Goal: Transaction & Acquisition: Purchase product/service

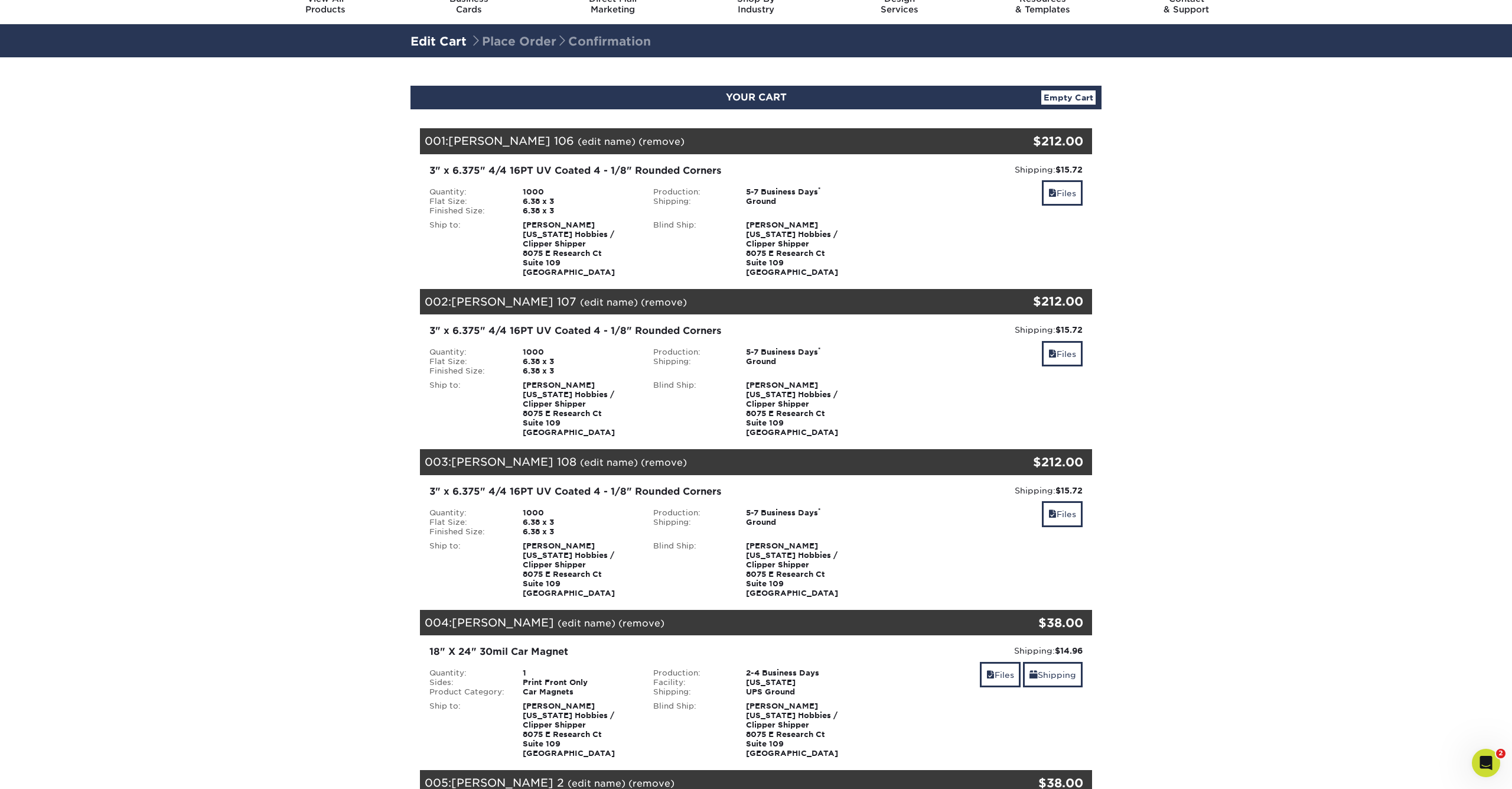
scroll to position [49, 0]
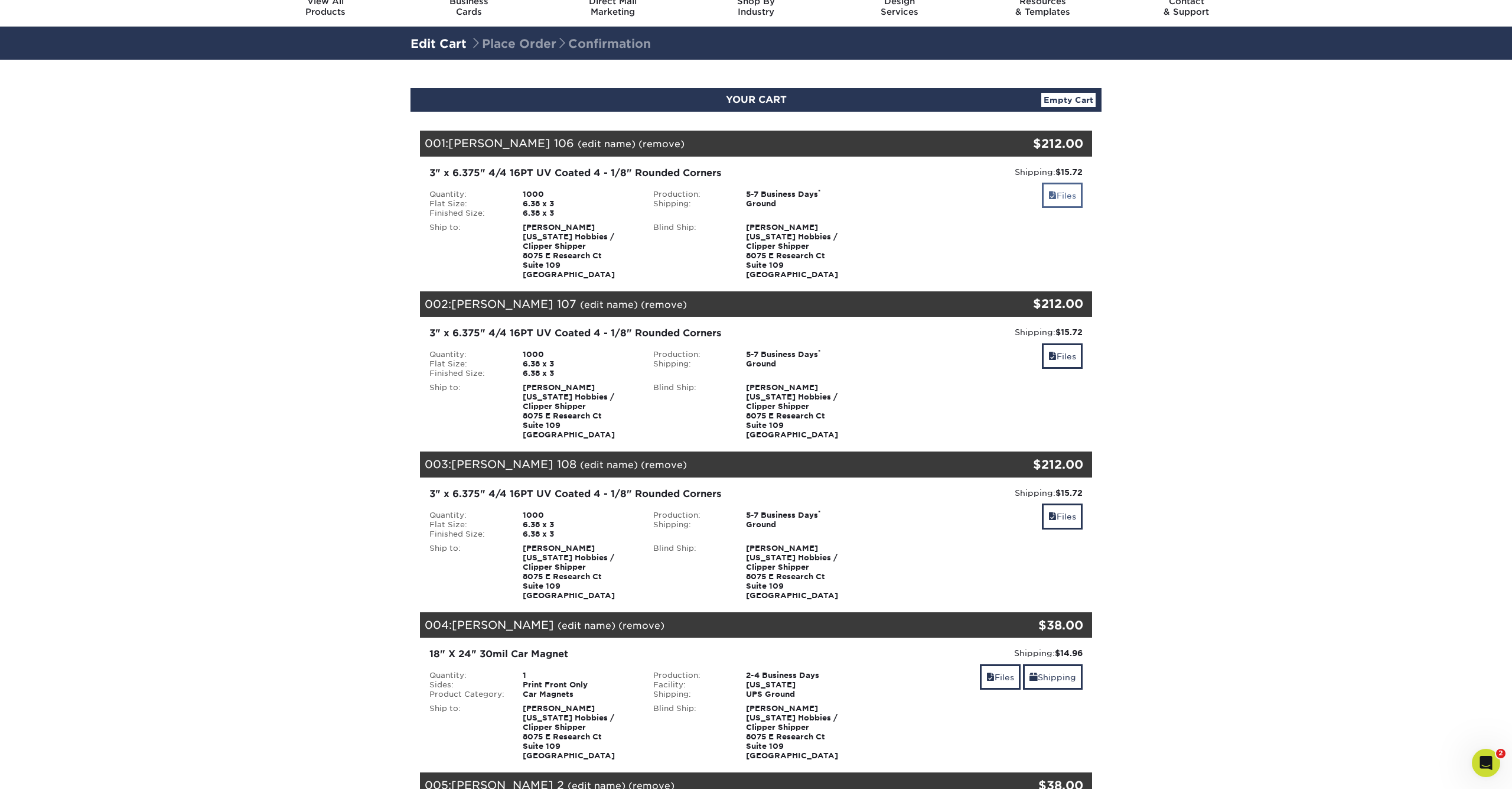
click at [1072, 191] on link "Files" at bounding box center [1062, 195] width 41 height 25
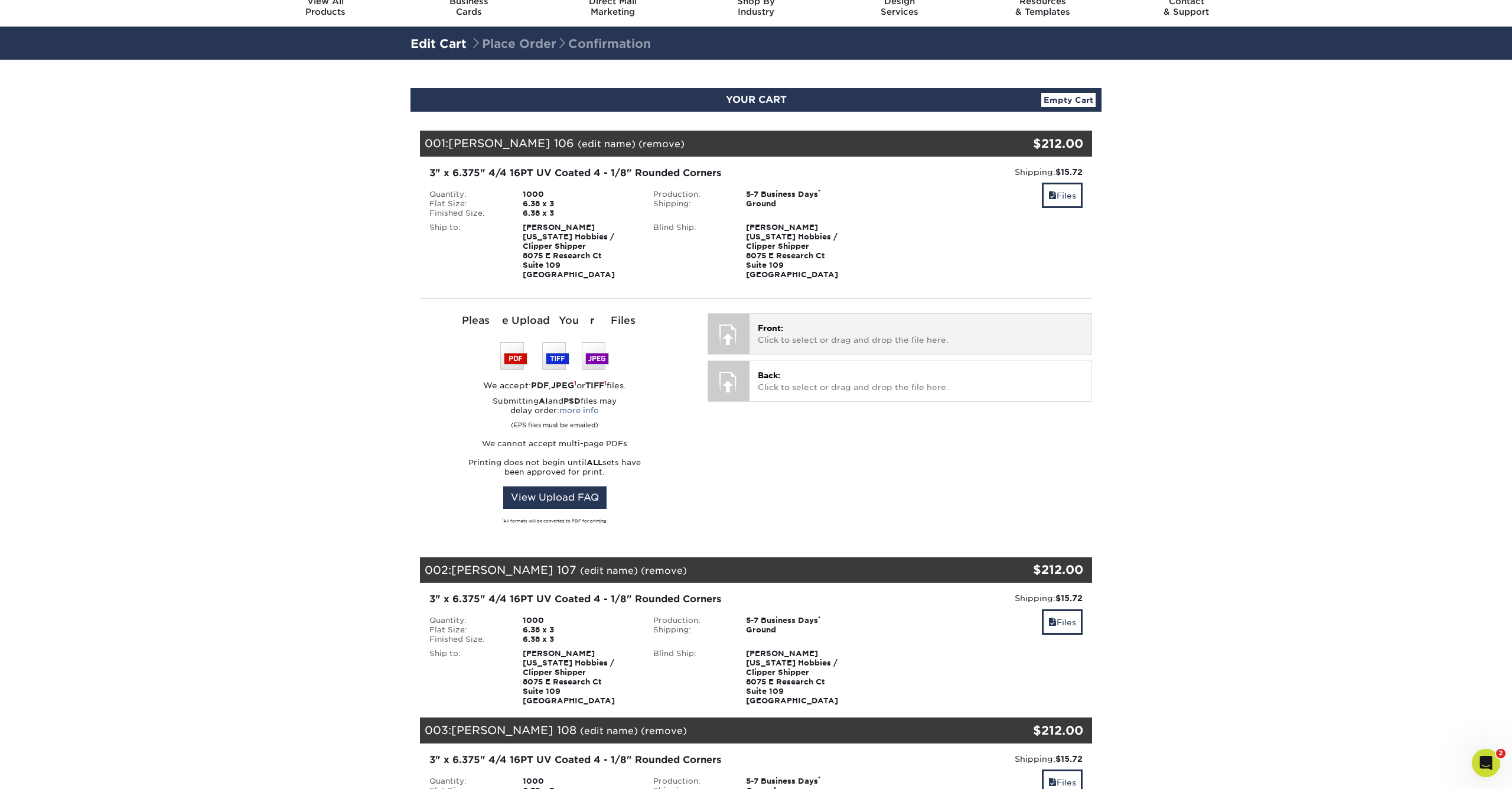
click at [838, 347] on div "Front: Click to select or drag and drop the file here. Choose file" at bounding box center [920, 333] width 342 height 39
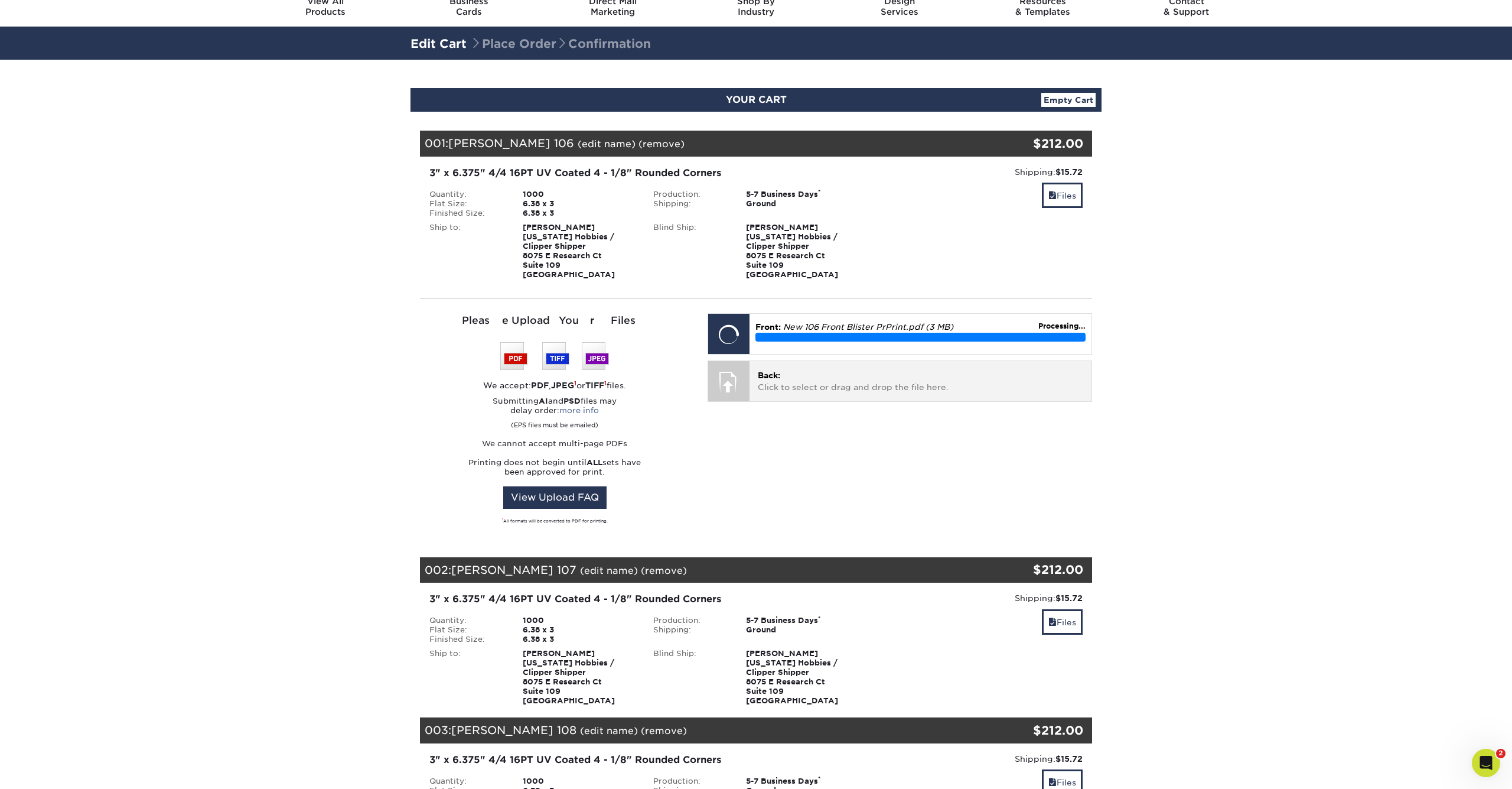
click at [869, 376] on p "Back: Click to select or drag and drop the file here." at bounding box center [920, 381] width 325 height 25
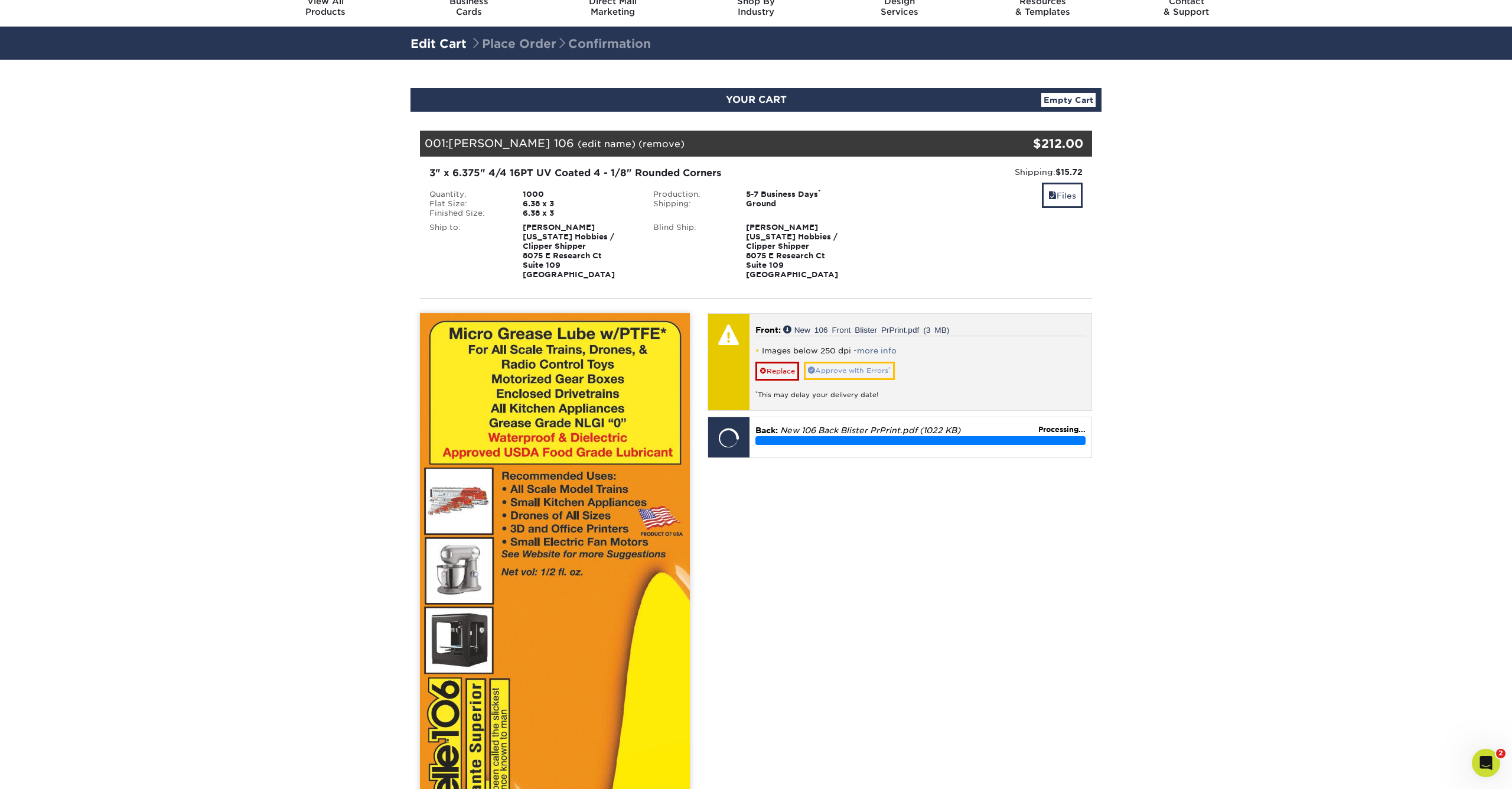
click at [865, 374] on link "Approve with Errors *" at bounding box center [849, 371] width 91 height 19
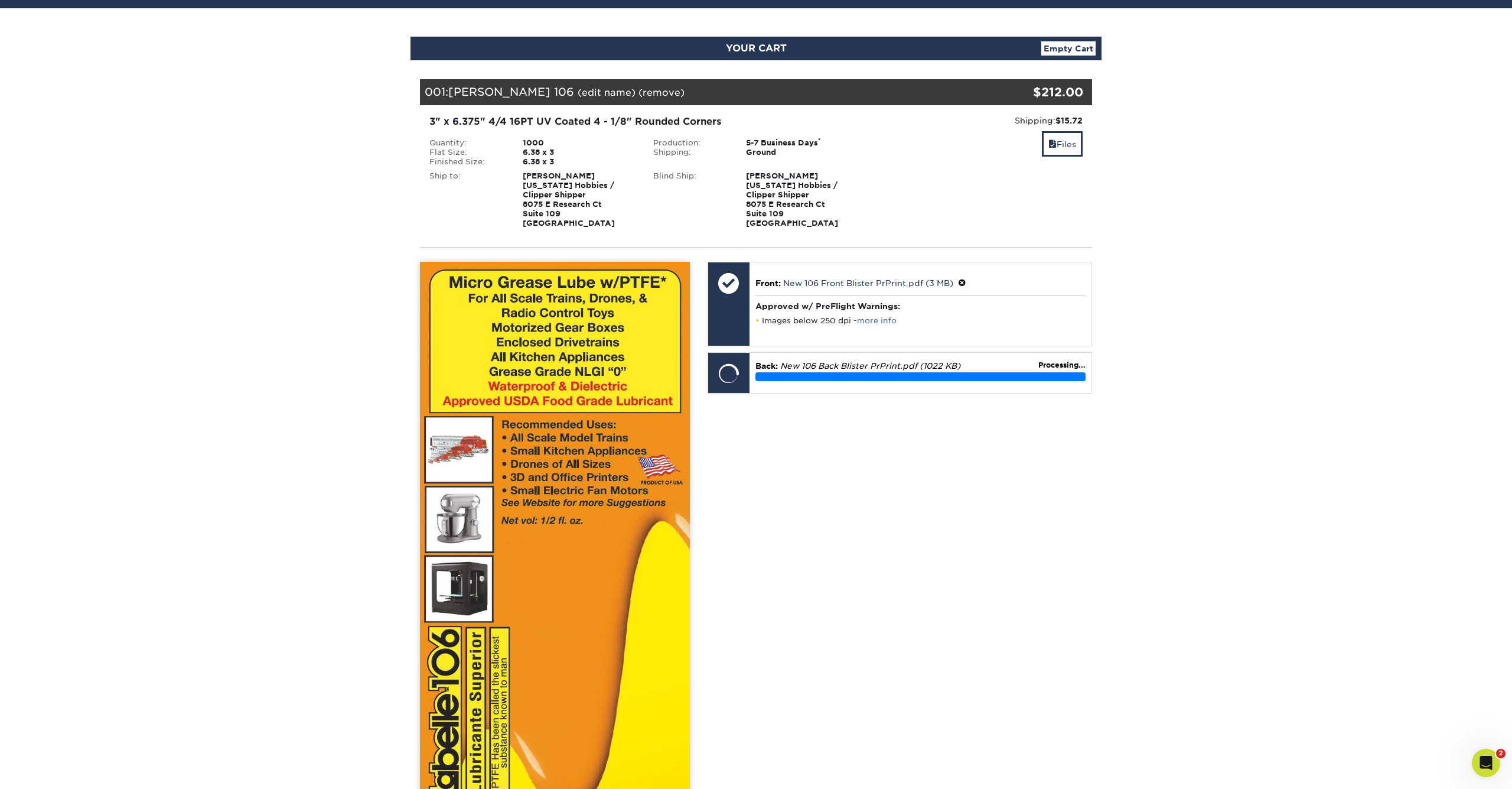
scroll to position [252, 0]
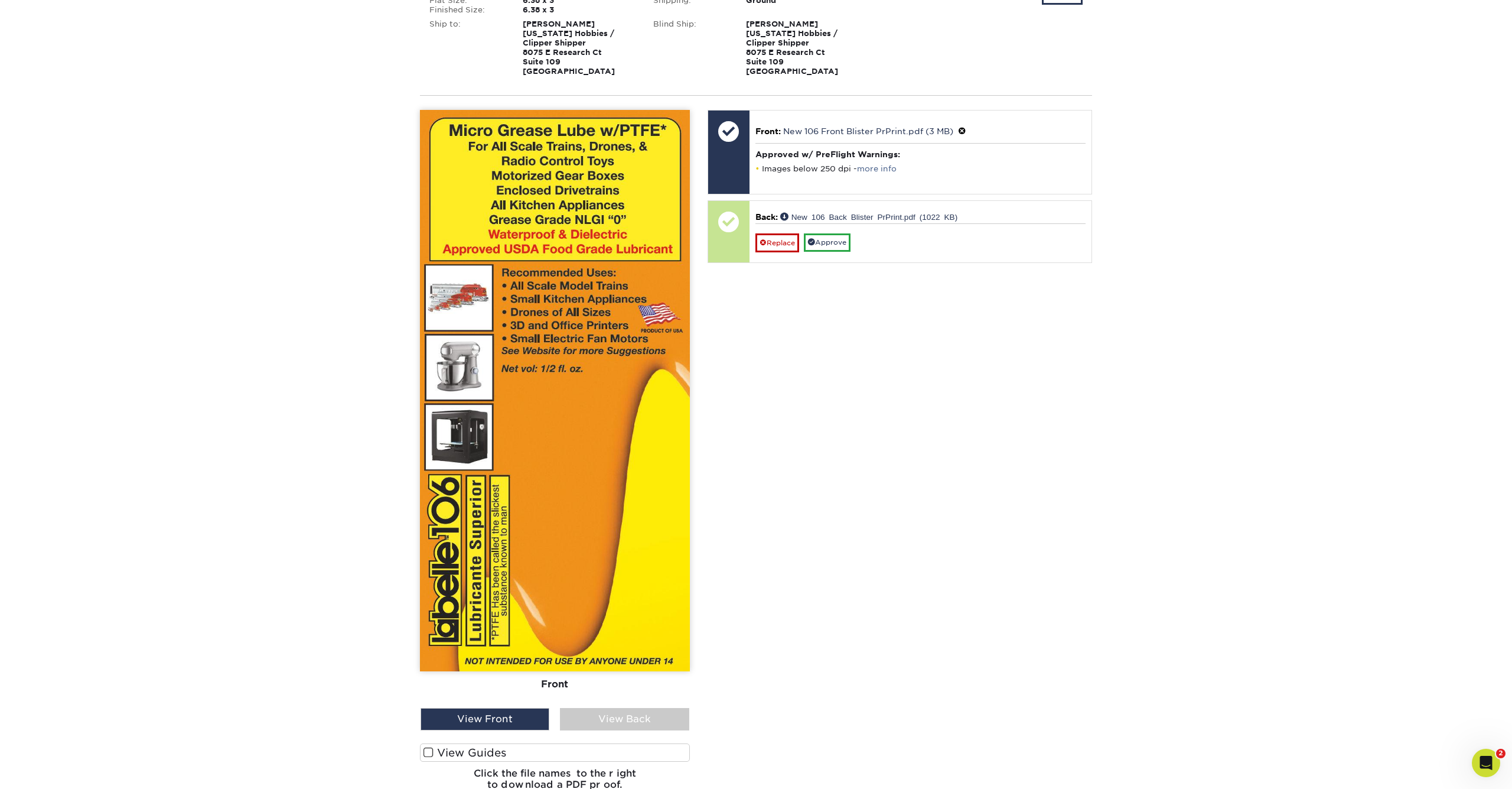
click at [483, 750] on label "View Guides" at bounding box center [554, 753] width 270 height 19
click at [0, 0] on input "View Guides" at bounding box center [0, 0] width 0 height 0
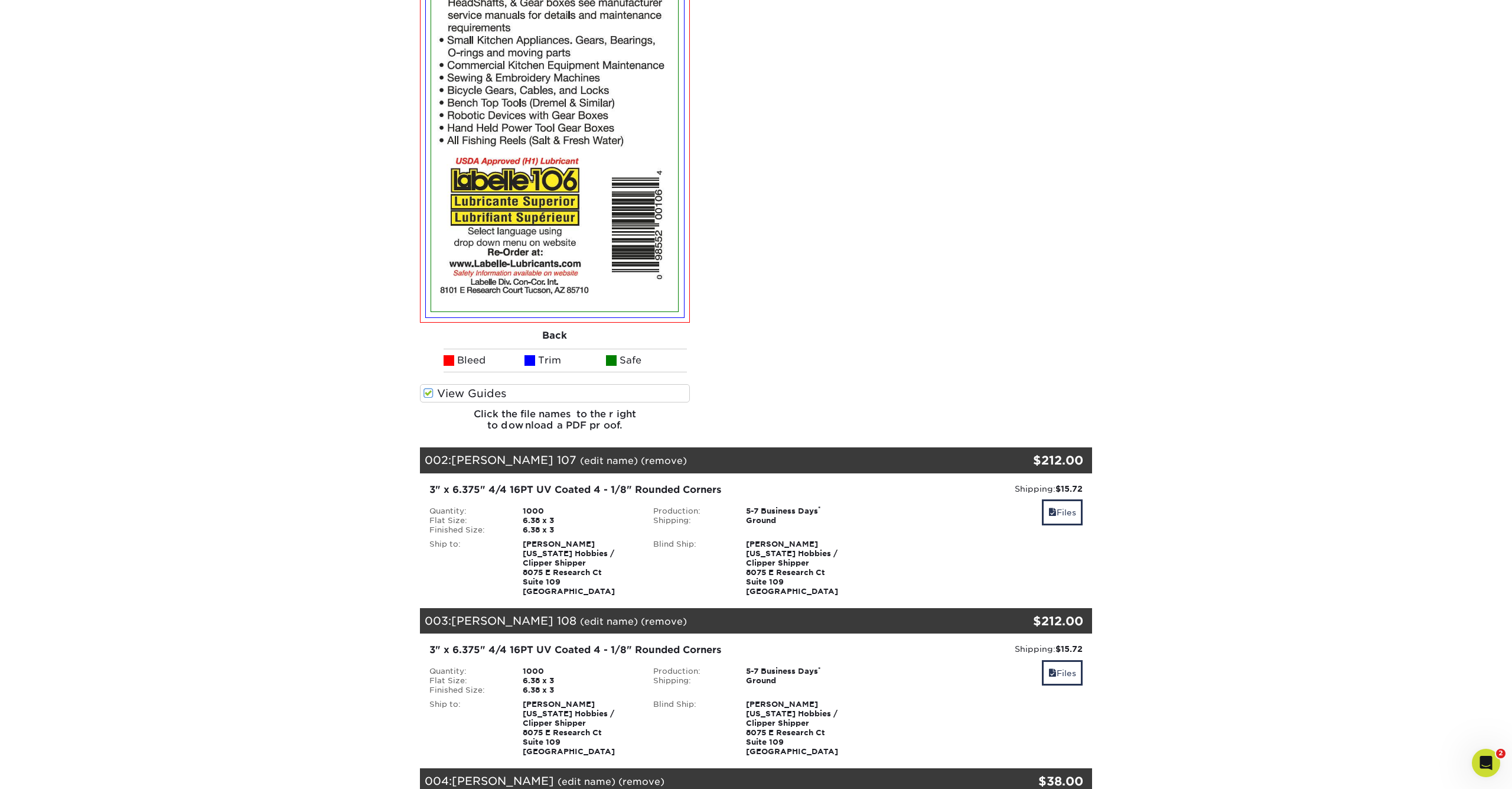
scroll to position [1252, 0]
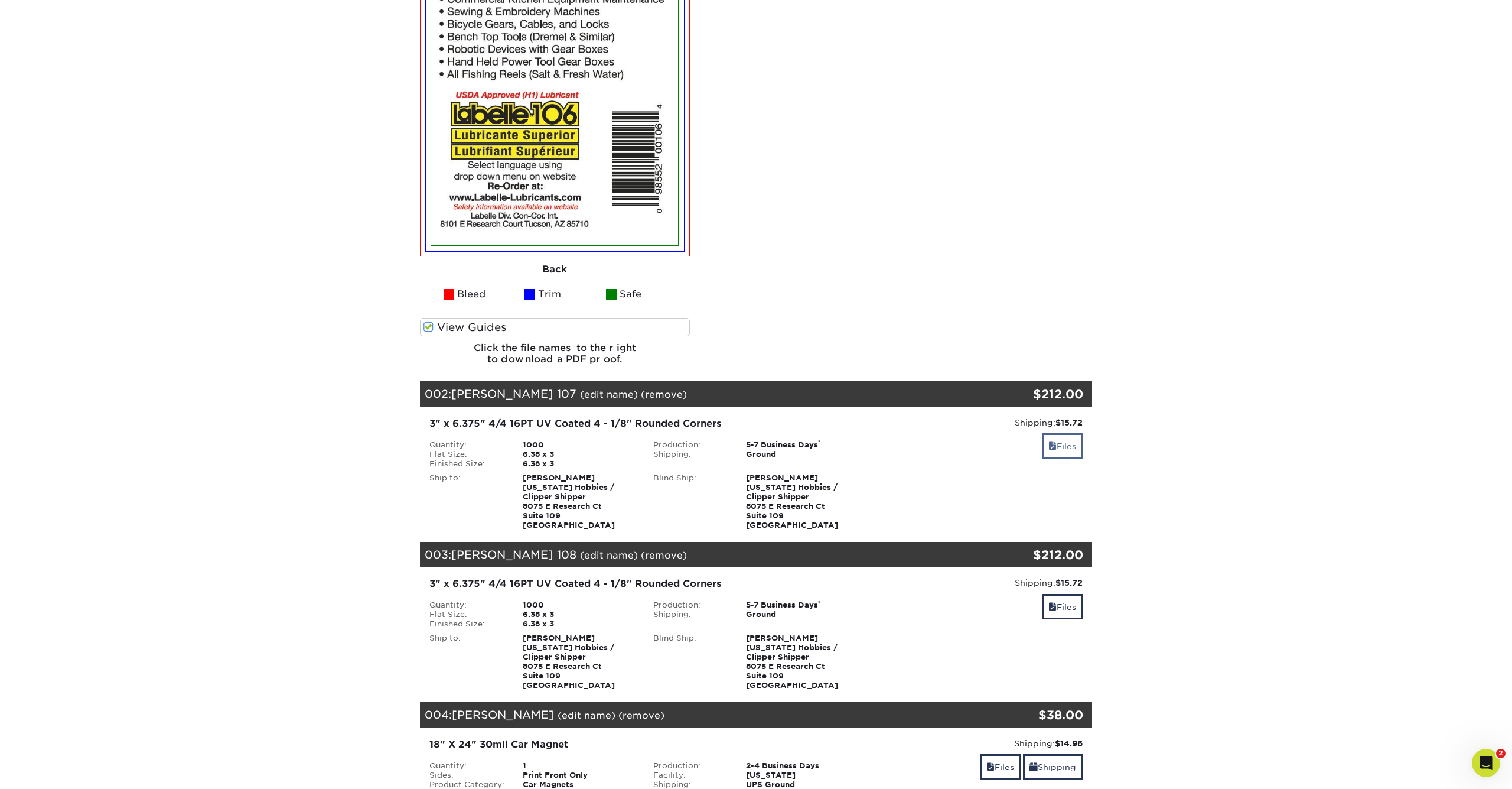
click at [1066, 443] on link "Files" at bounding box center [1062, 446] width 41 height 25
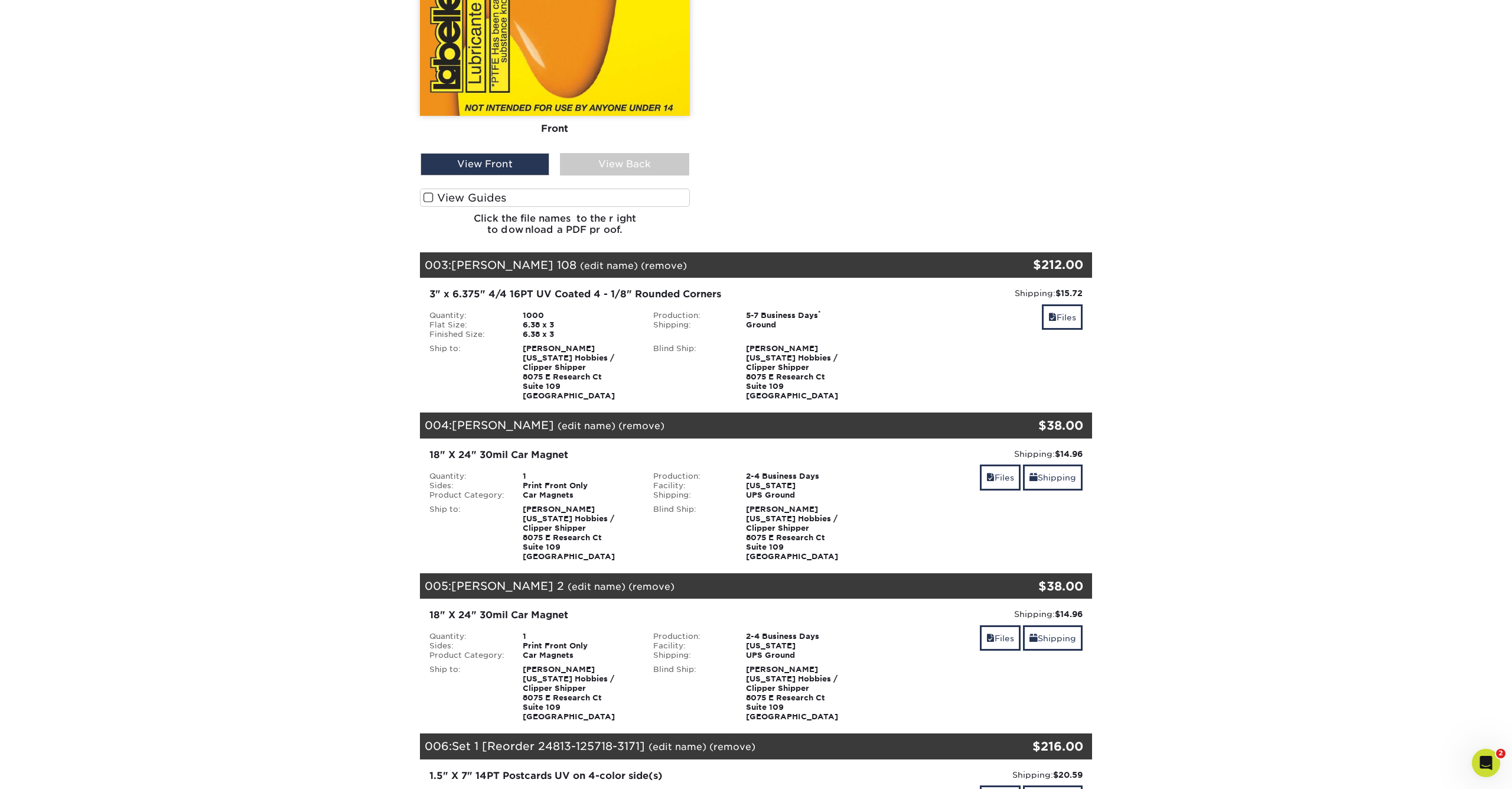
drag, startPoint x: 1066, startPoint y: 316, endPoint x: 1057, endPoint y: 330, distance: 16.6
click at [1066, 316] on link "Files" at bounding box center [1062, 317] width 41 height 25
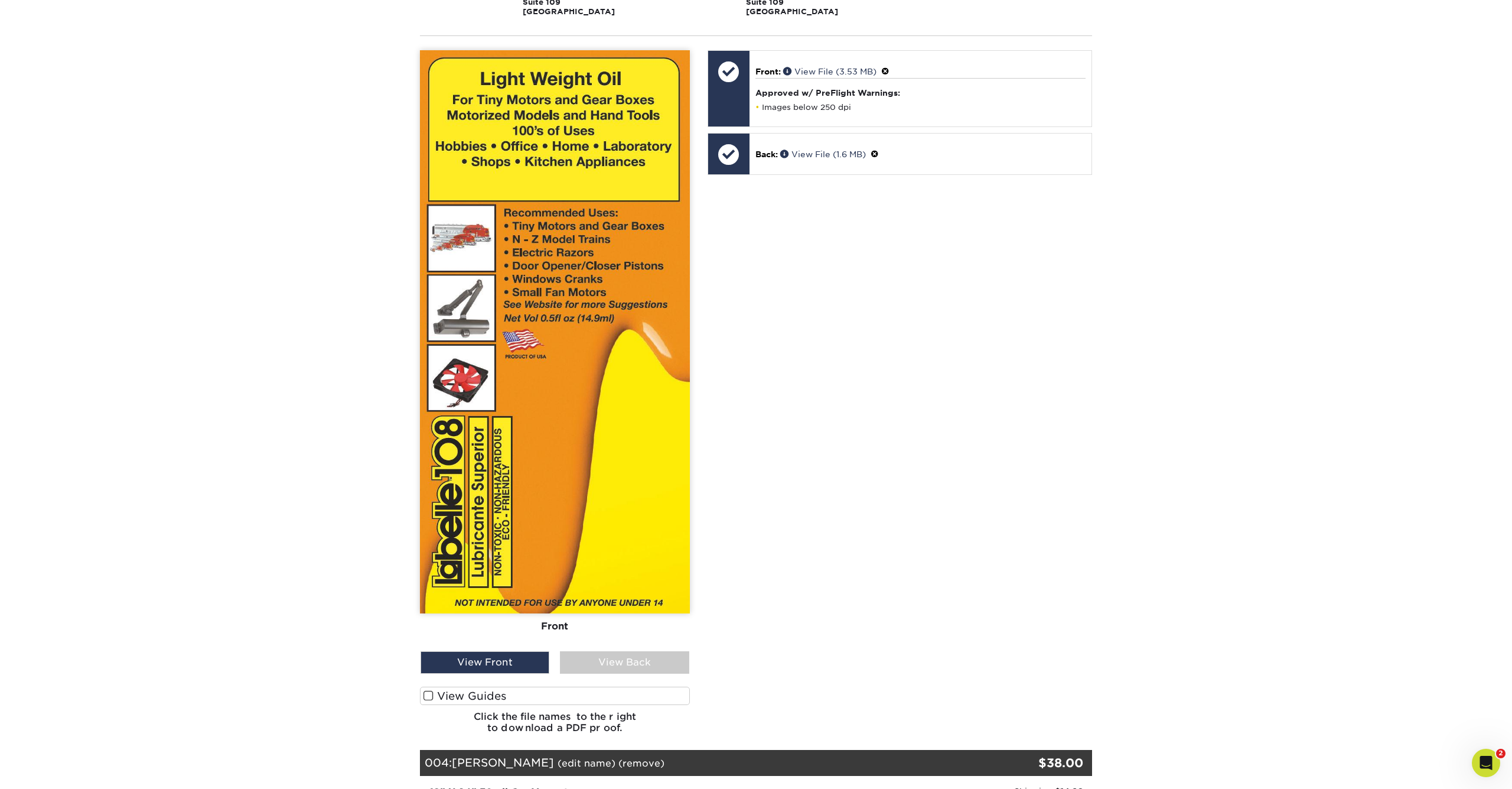
scroll to position [2646, 0]
click at [821, 150] on link "View File (1.6 MB)" at bounding box center [823, 155] width 86 height 10
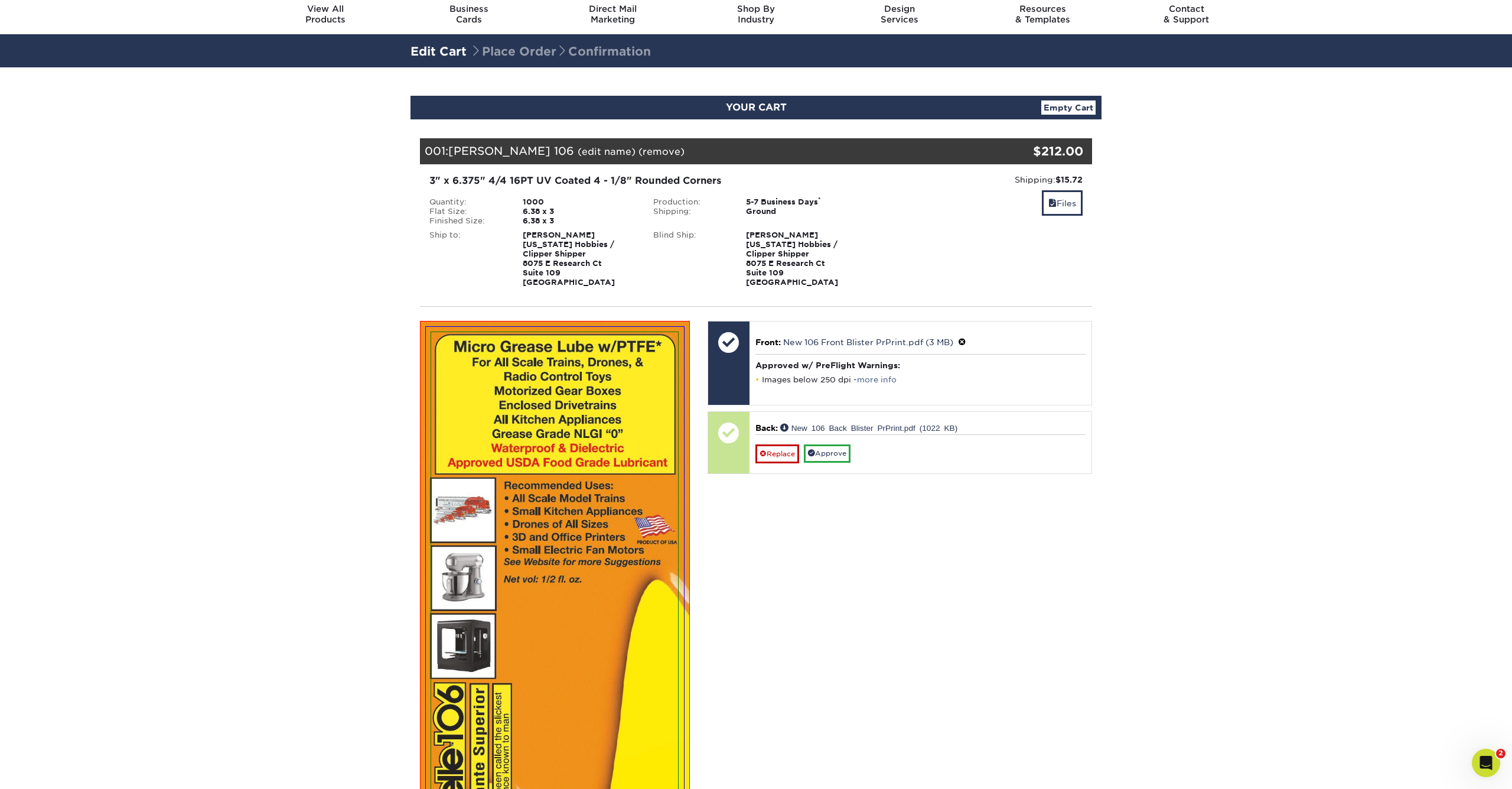
scroll to position [42, 0]
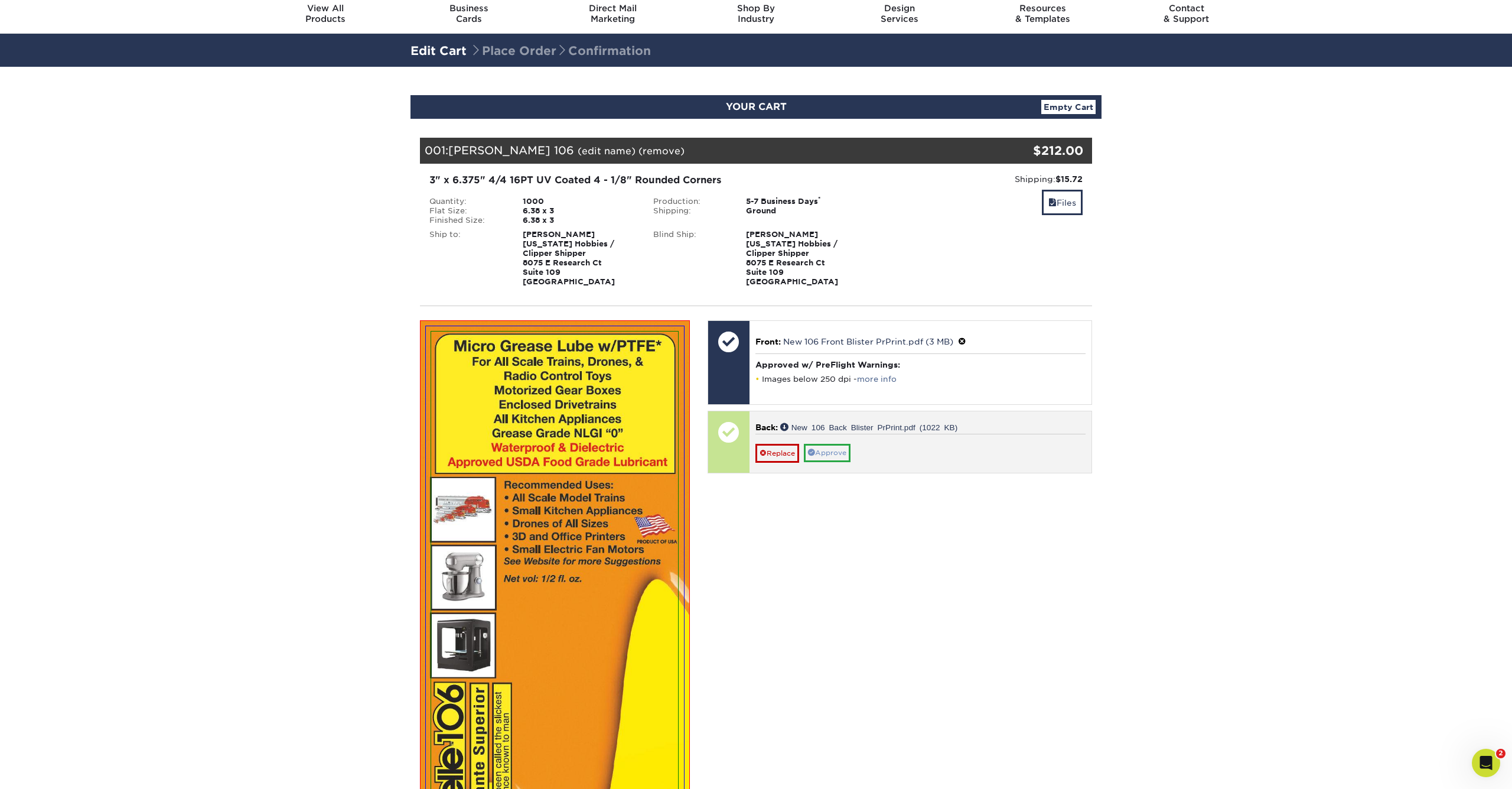
click at [827, 456] on link "Approve" at bounding box center [827, 453] width 47 height 19
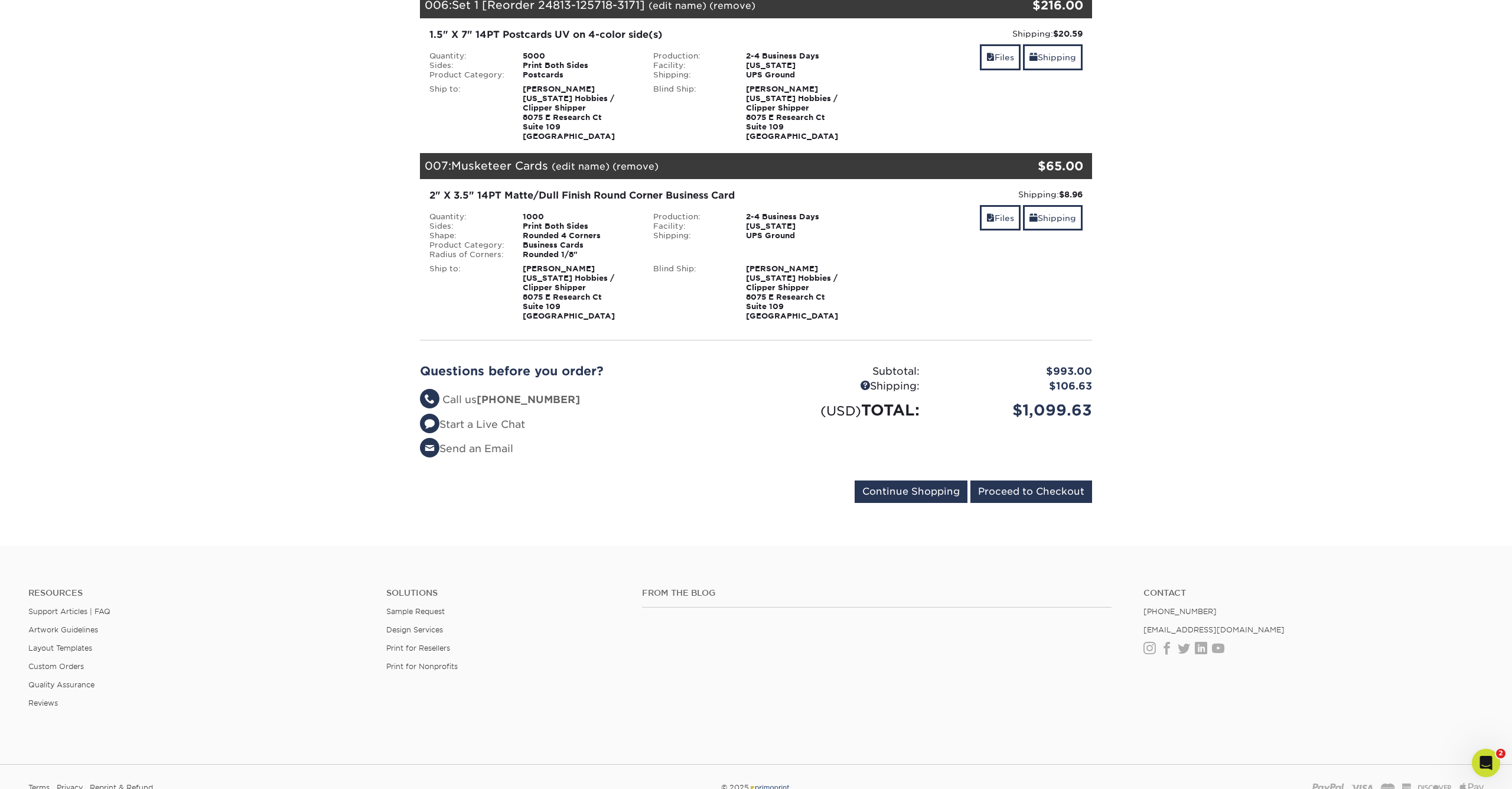
scroll to position [3785, 0]
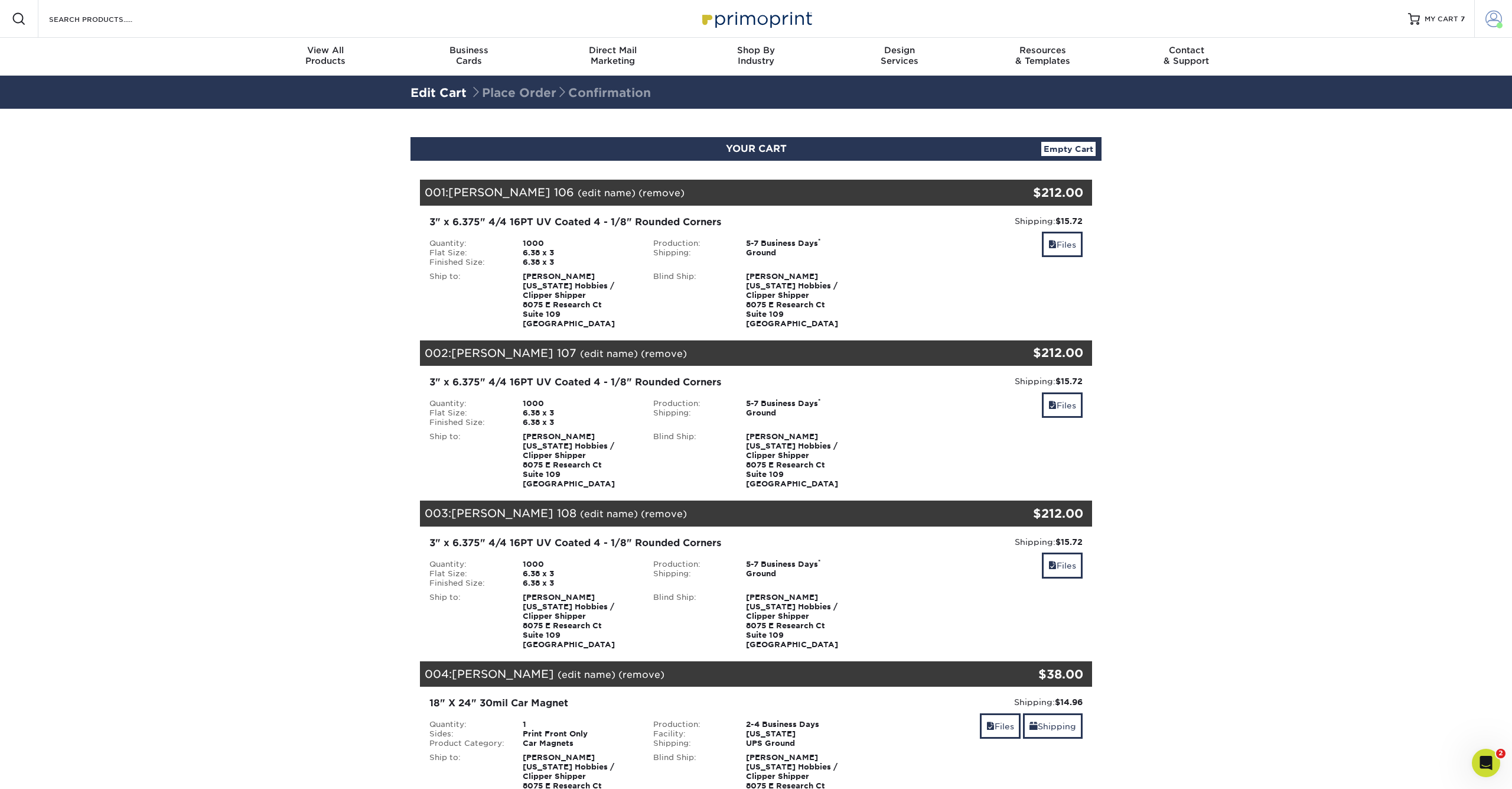
click at [1494, 19] on span at bounding box center [1493, 19] width 16 height 16
click at [1376, 133] on link "Order History" at bounding box center [1423, 141] width 148 height 16
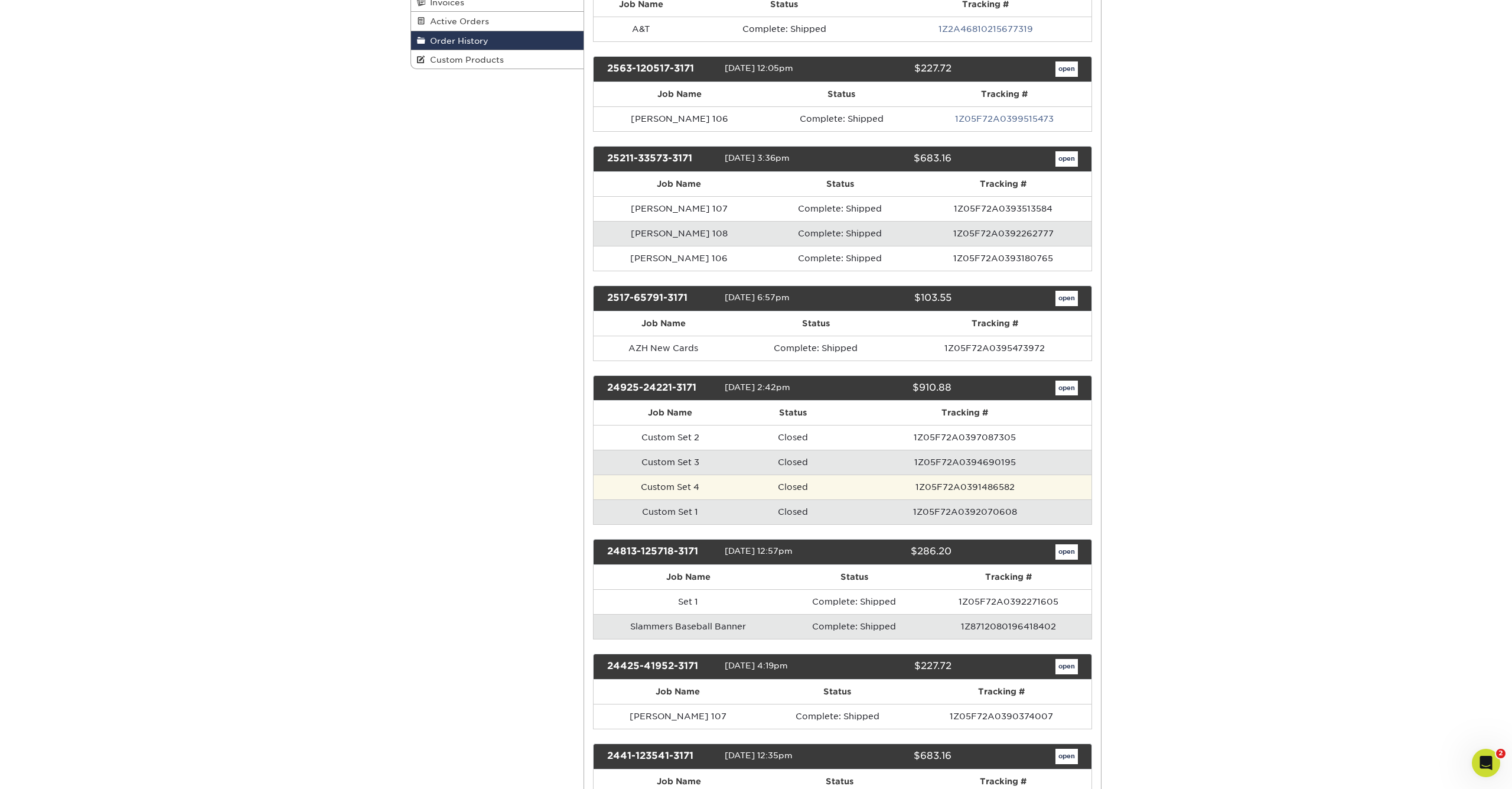
scroll to position [240, 0]
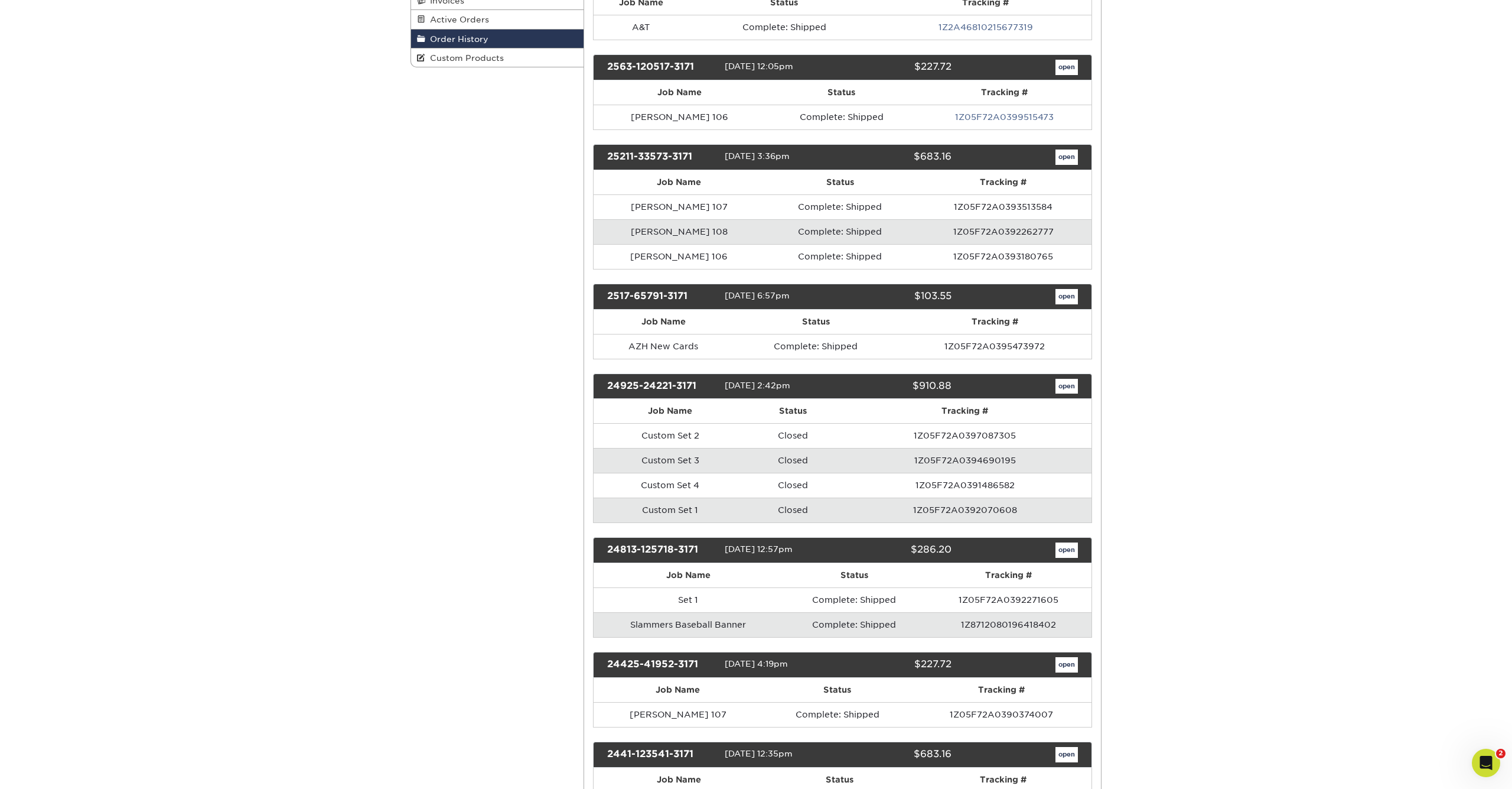
click at [1064, 386] on link "open" at bounding box center [1067, 386] width 22 height 16
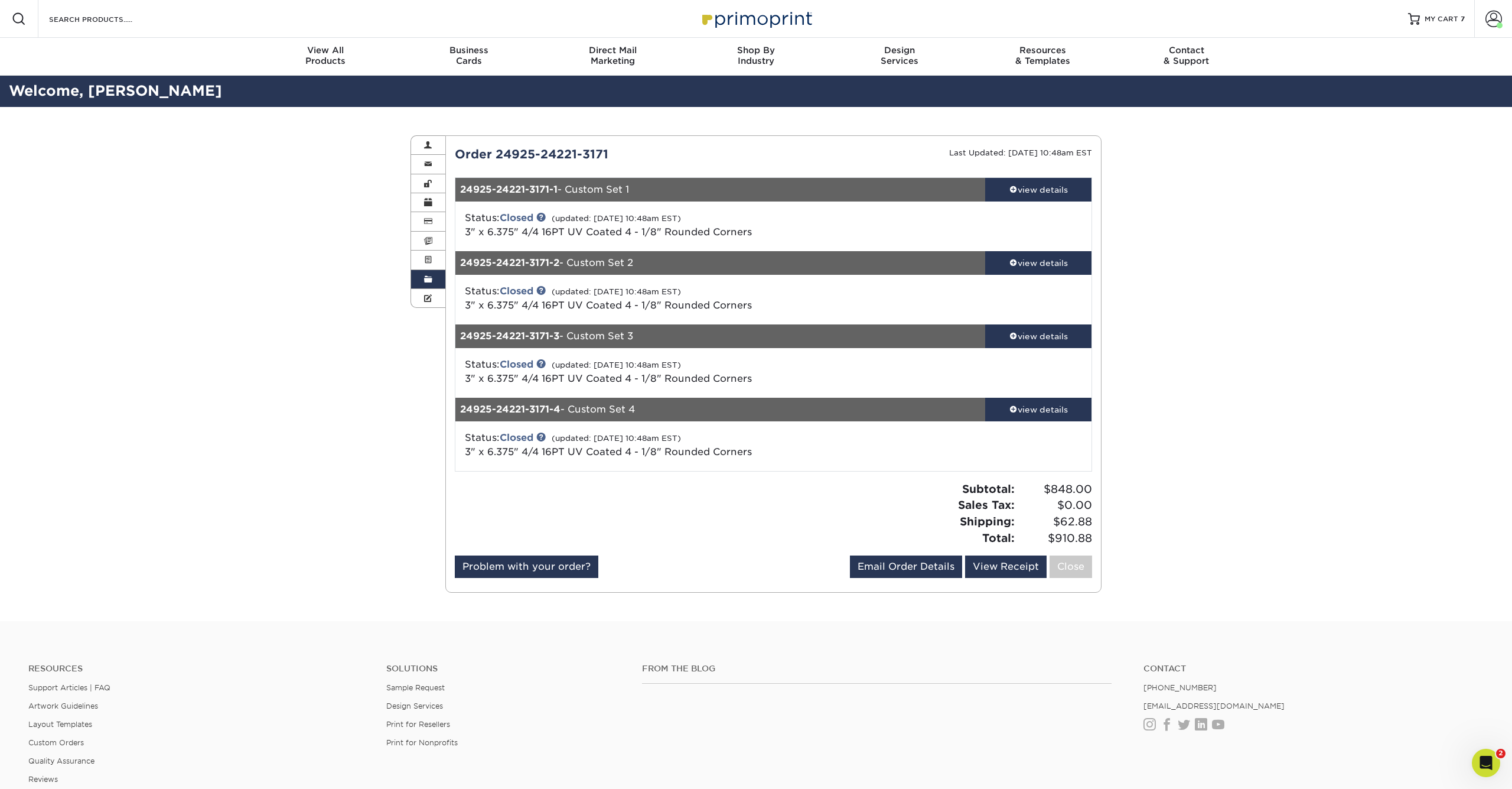
click at [417, 271] on link "Order History" at bounding box center [428, 279] width 34 height 19
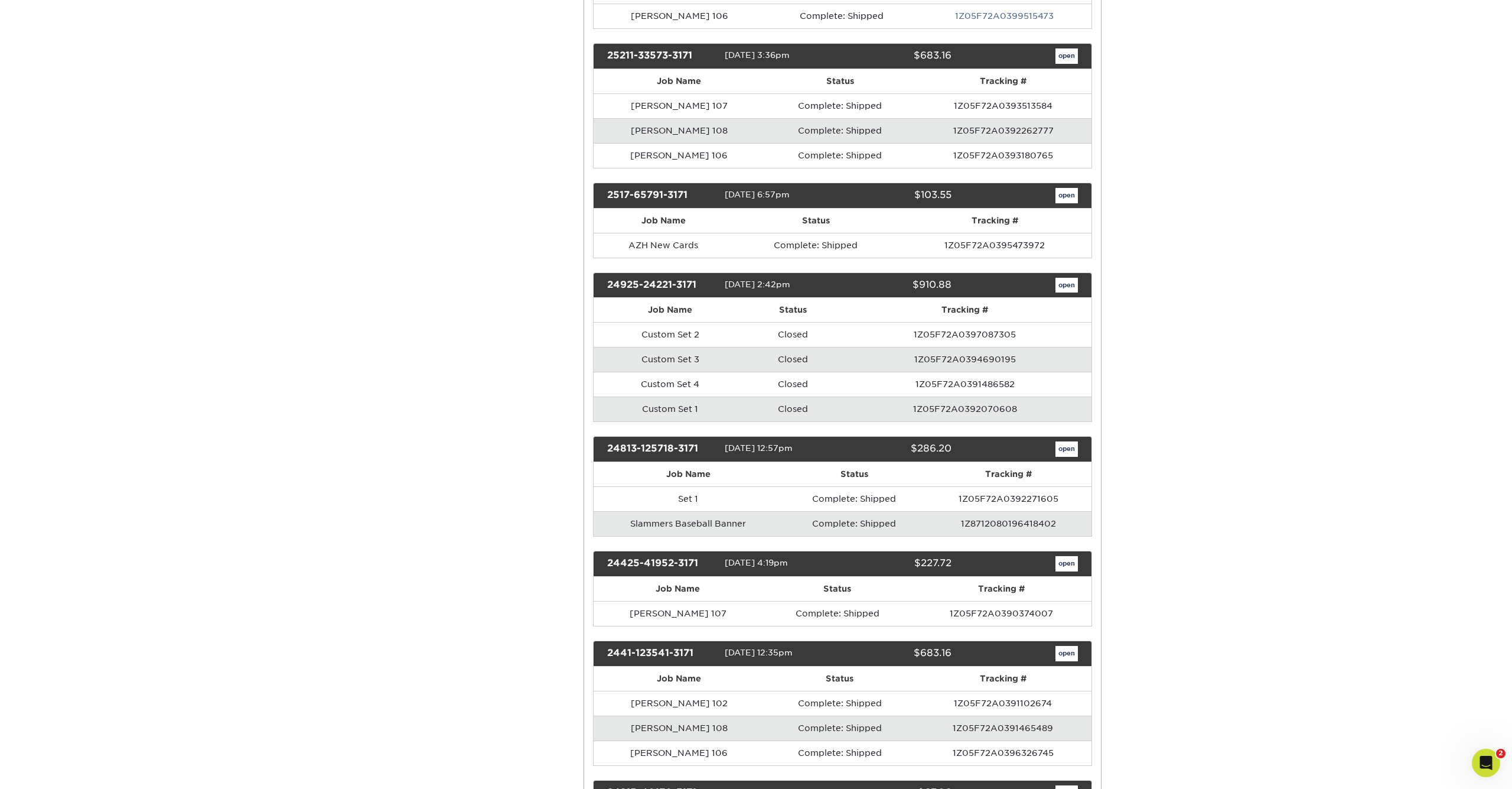
scroll to position [348, 0]
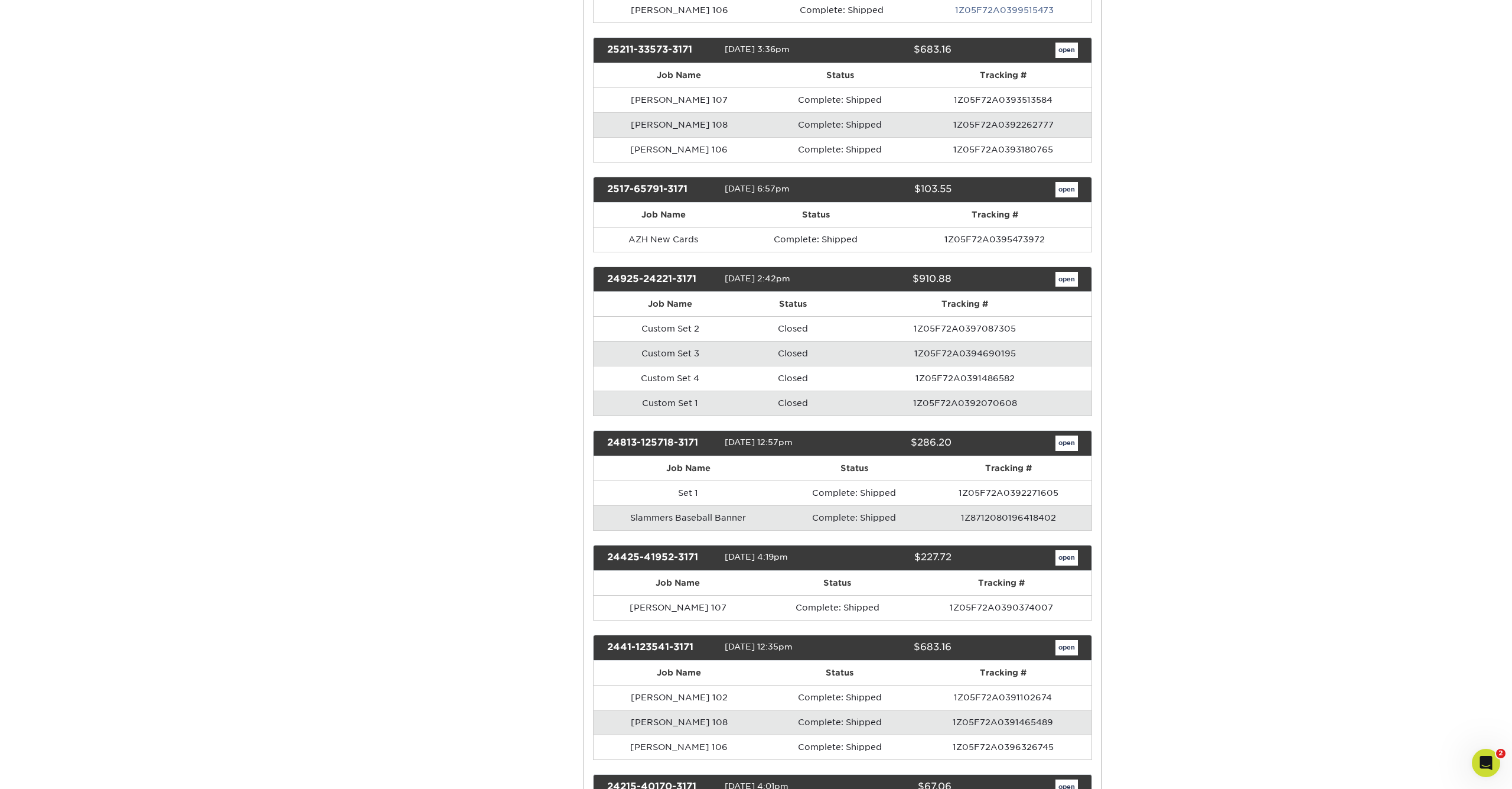
click at [1071, 441] on link "open" at bounding box center [1067, 443] width 22 height 16
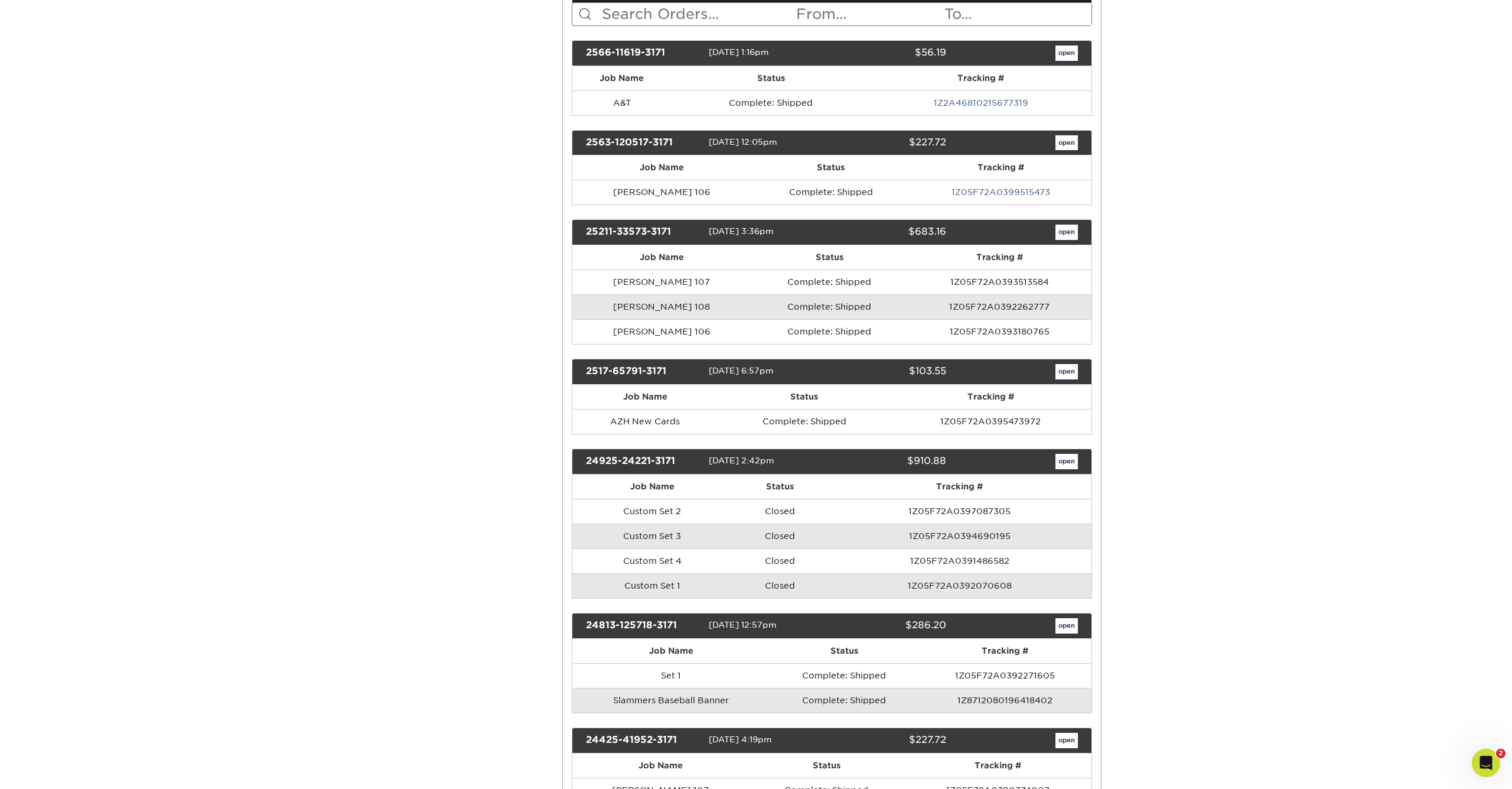
scroll to position [0, 0]
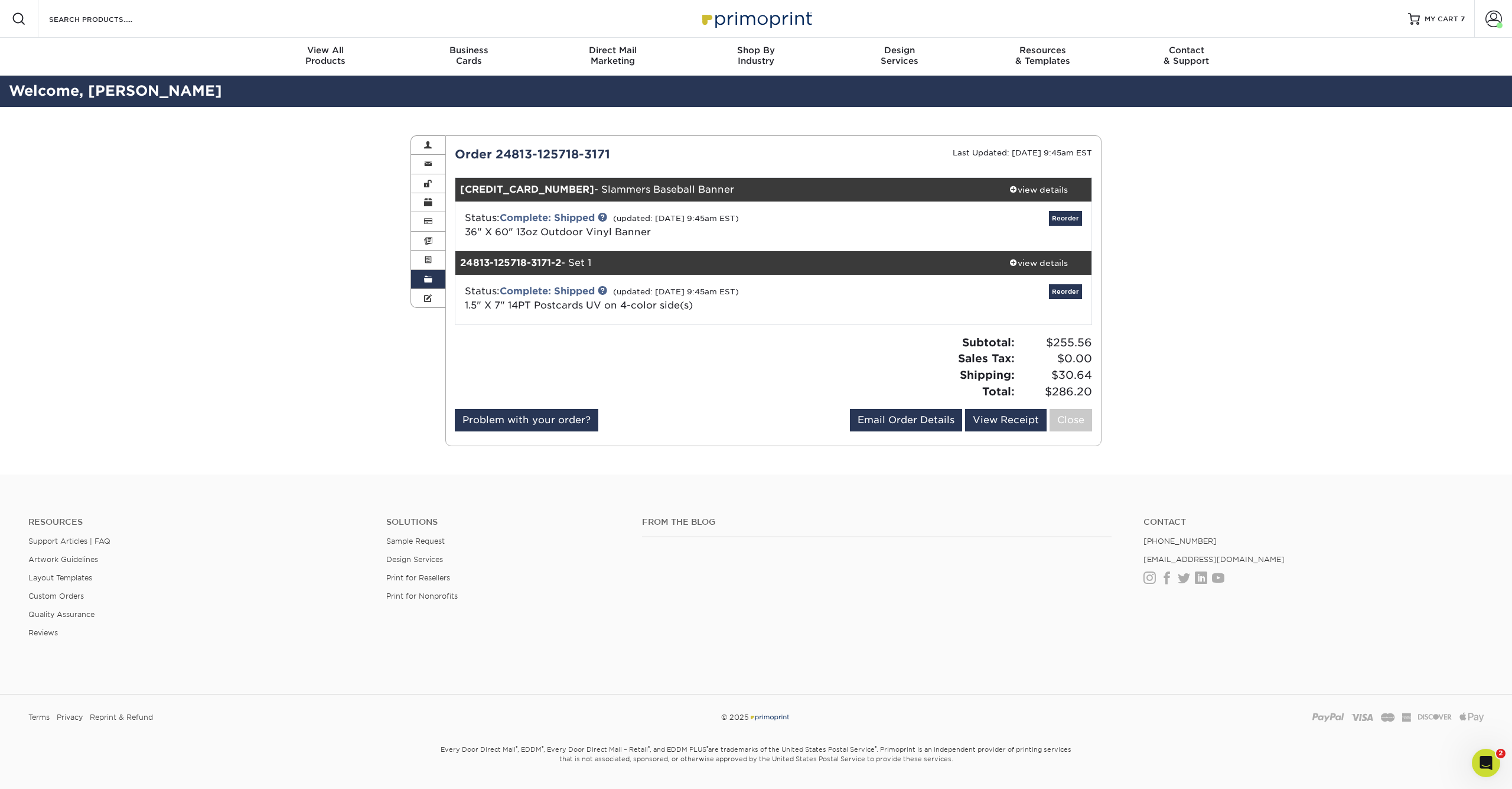
click at [434, 275] on link "Order History" at bounding box center [428, 279] width 34 height 19
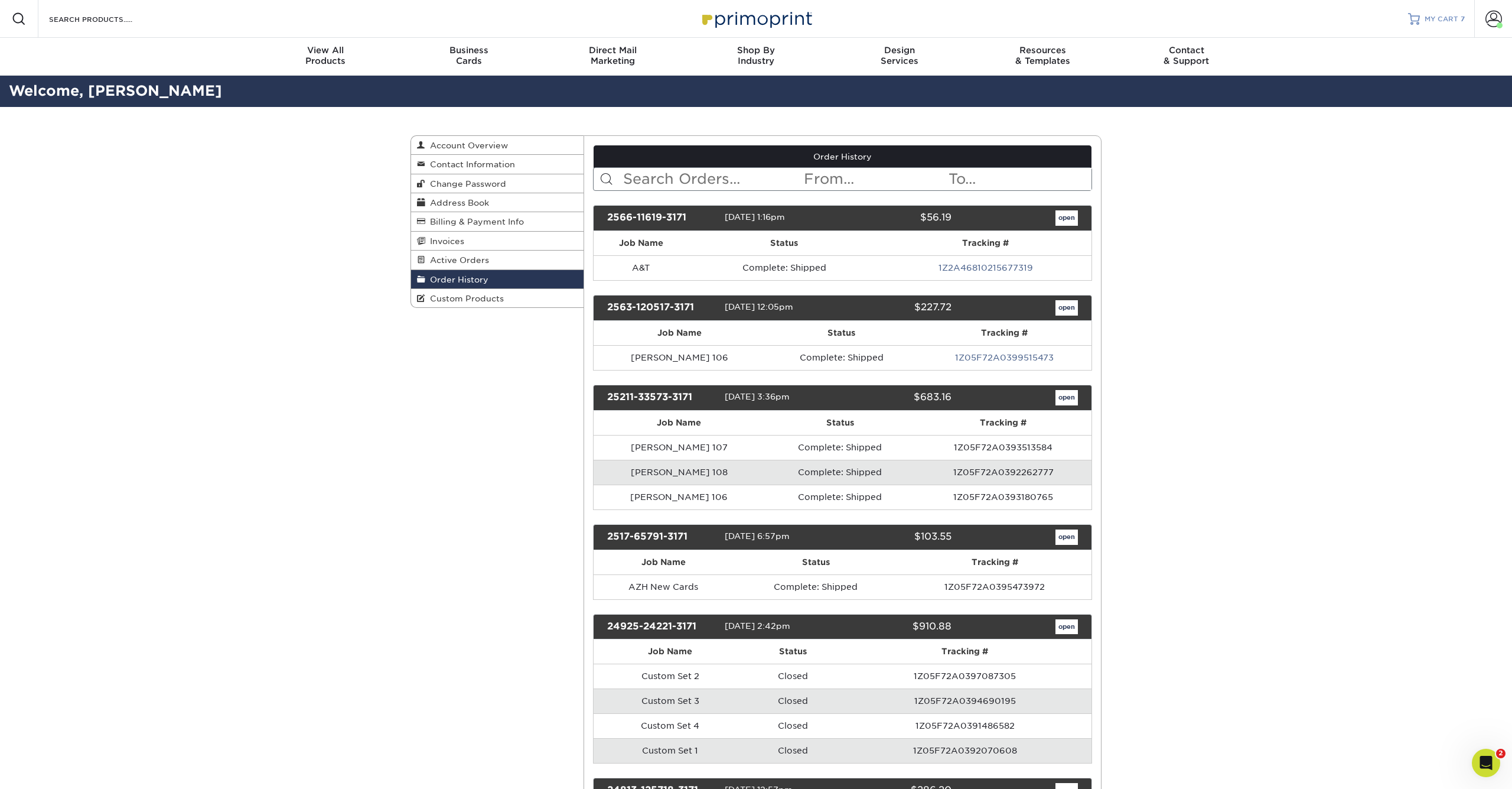
click at [1439, 19] on span "MY CART" at bounding box center [1441, 19] width 33 height 10
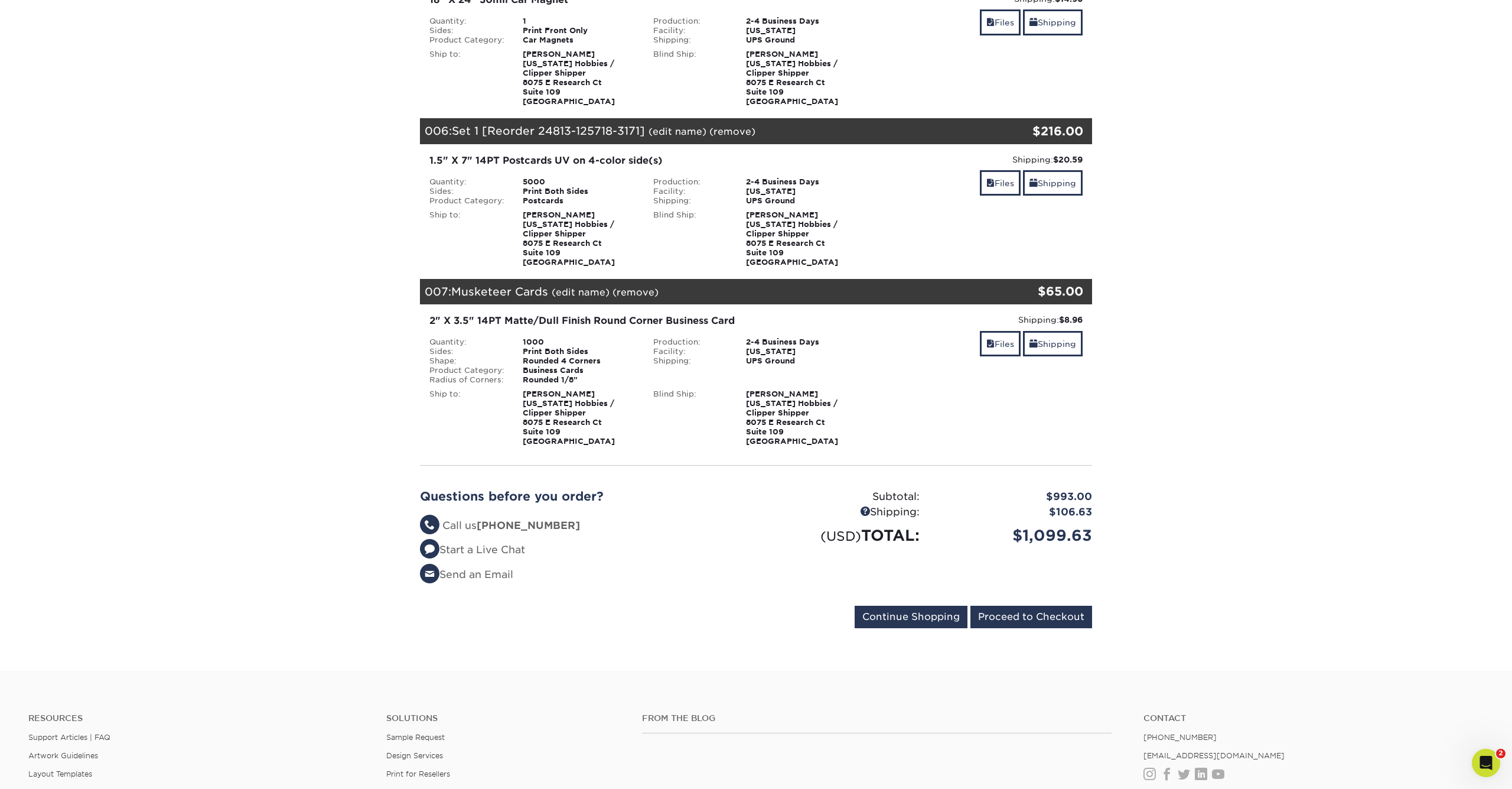
scroll to position [864, 0]
click at [641, 290] on link "(remove)" at bounding box center [635, 292] width 46 height 11
click at [850, 290] on link "Yes" at bounding box center [854, 292] width 16 height 11
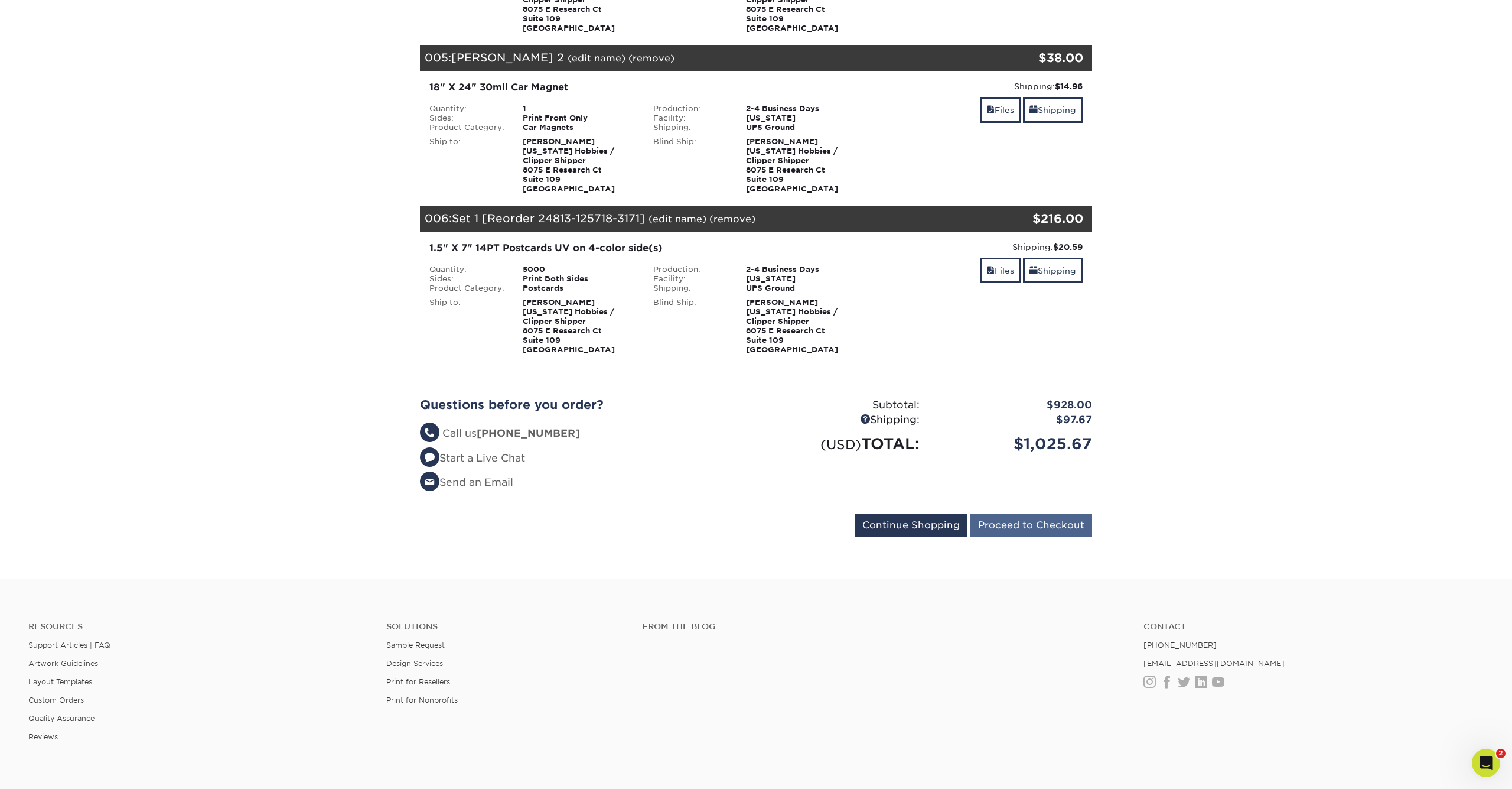
scroll to position [776, 0]
click at [1045, 516] on input "Proceed to Checkout" at bounding box center [1031, 526] width 122 height 22
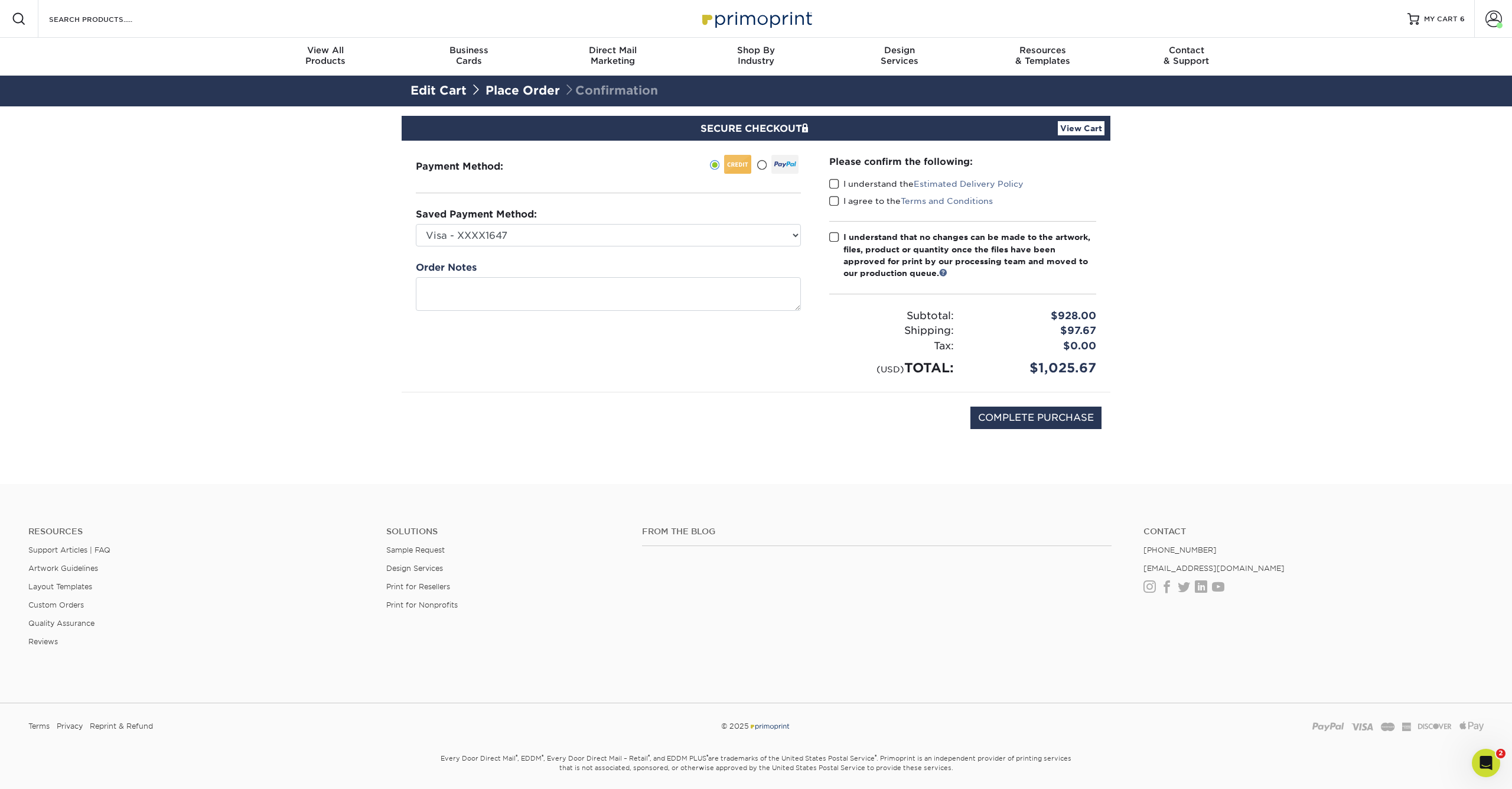
click at [1089, 127] on link "View Cart" at bounding box center [1081, 128] width 47 height 14
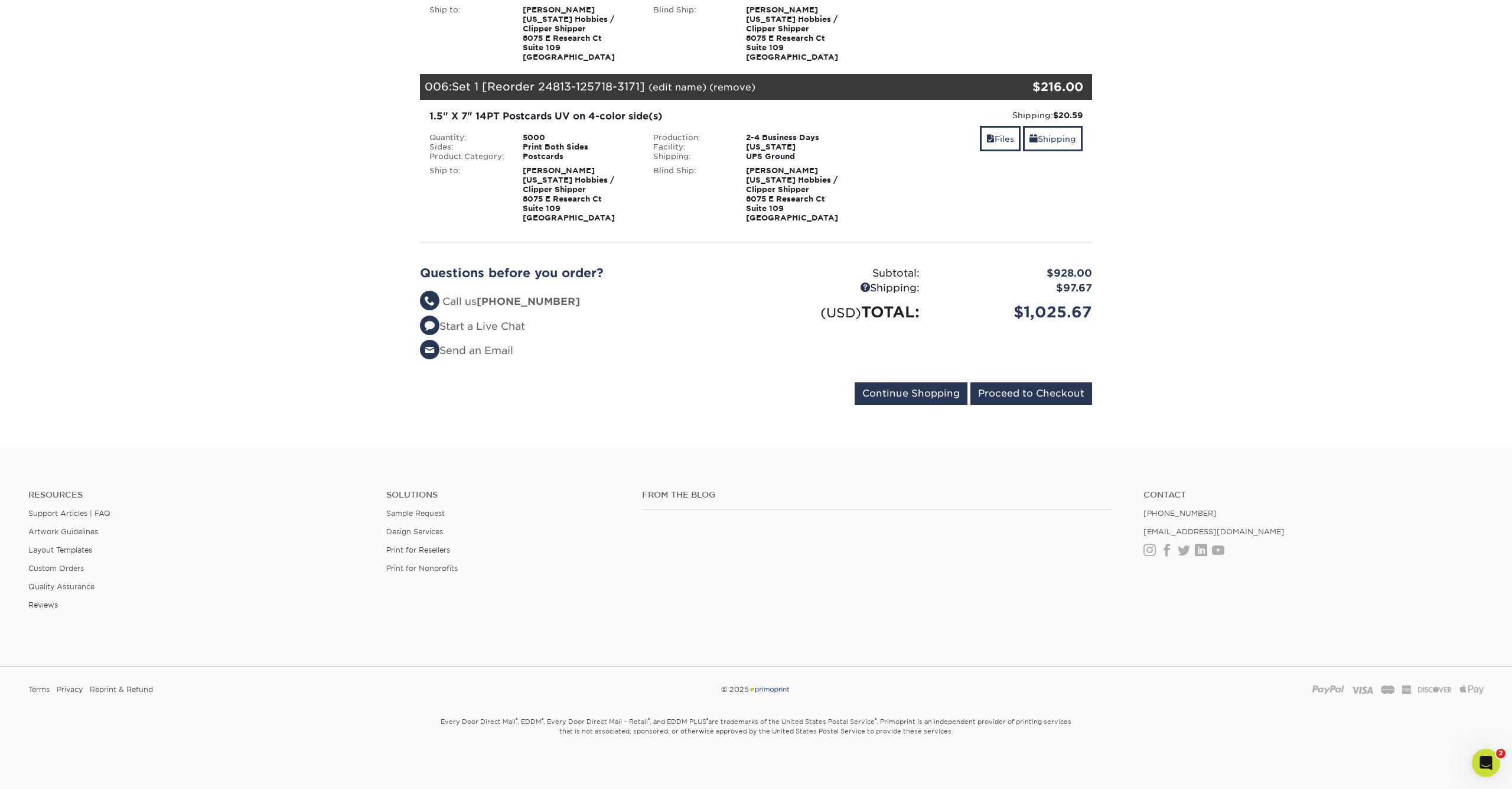
scroll to position [907, 0]
click at [1034, 395] on input "Proceed to Checkout" at bounding box center [1031, 394] width 122 height 22
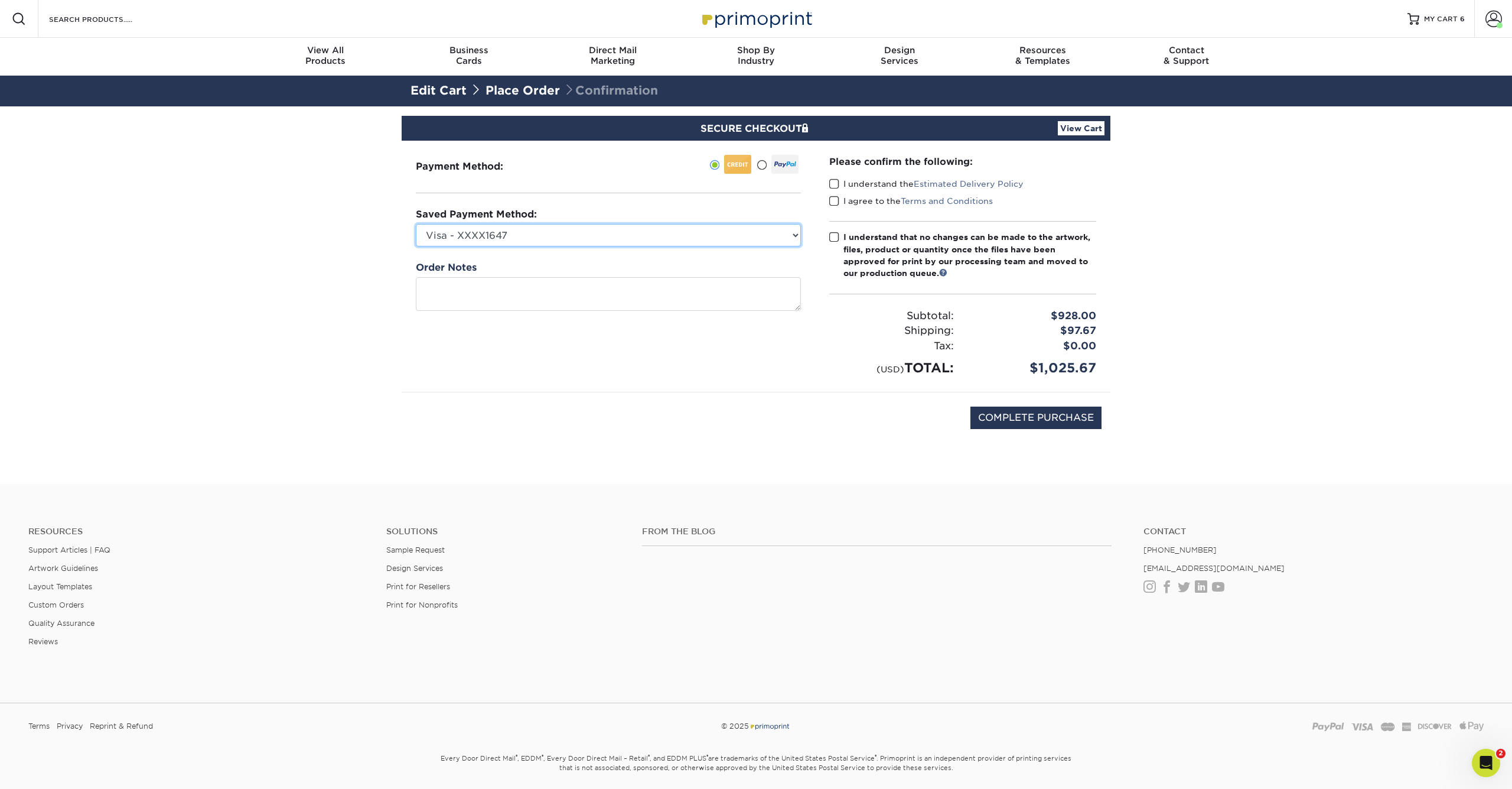
scroll to position [1, 0]
click at [1499, 18] on span at bounding box center [1493, 18] width 16 height 16
click at [1418, 100] on link "Account Dashboard" at bounding box center [1423, 108] width 148 height 16
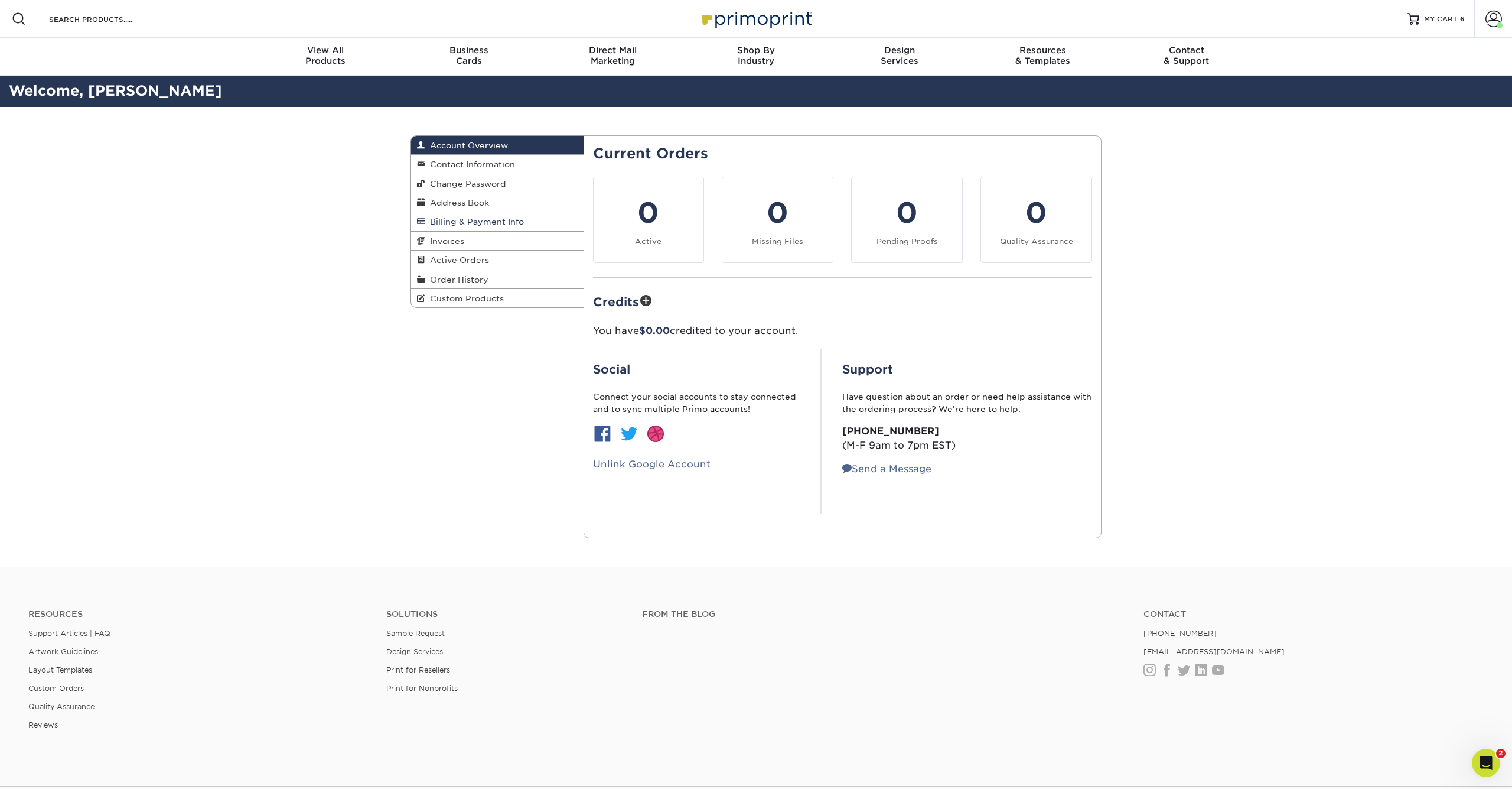
click at [486, 226] on link "Billing & Payment Info" at bounding box center [497, 221] width 173 height 19
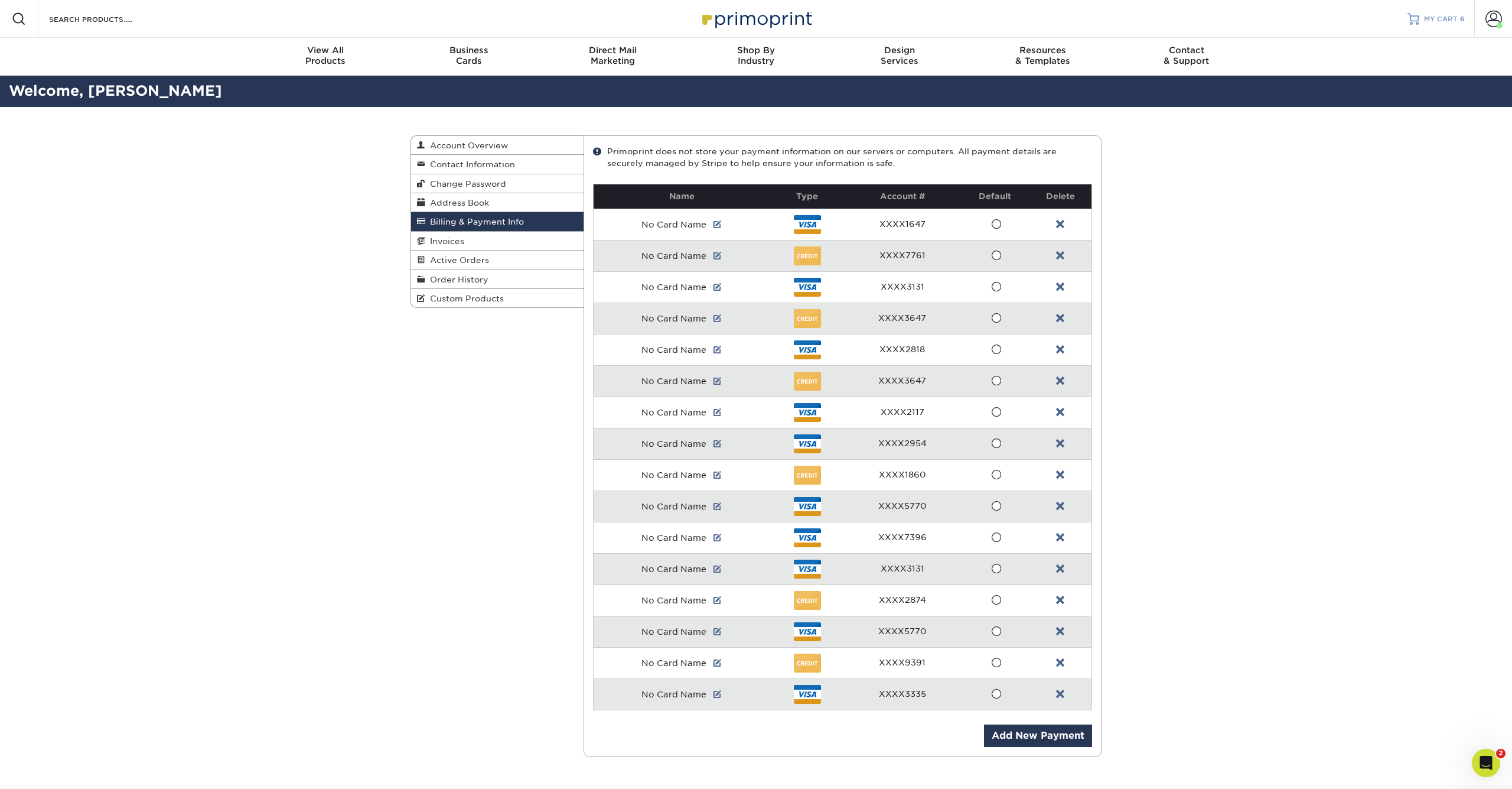
click at [1444, 19] on span "MY CART" at bounding box center [1441, 19] width 33 height 10
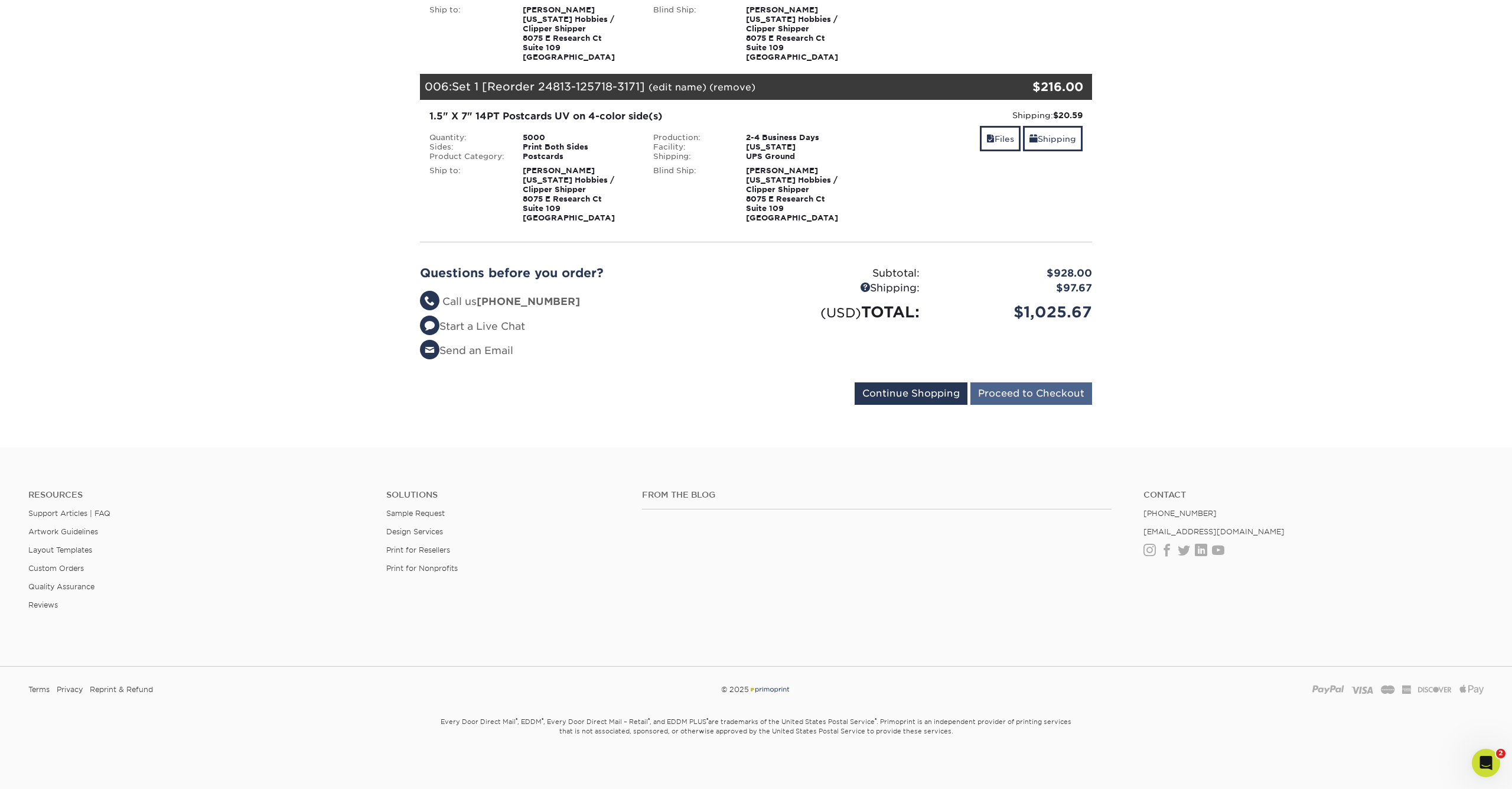
scroll to position [907, 0]
click at [1058, 389] on input "Proceed to Checkout" at bounding box center [1031, 394] width 122 height 22
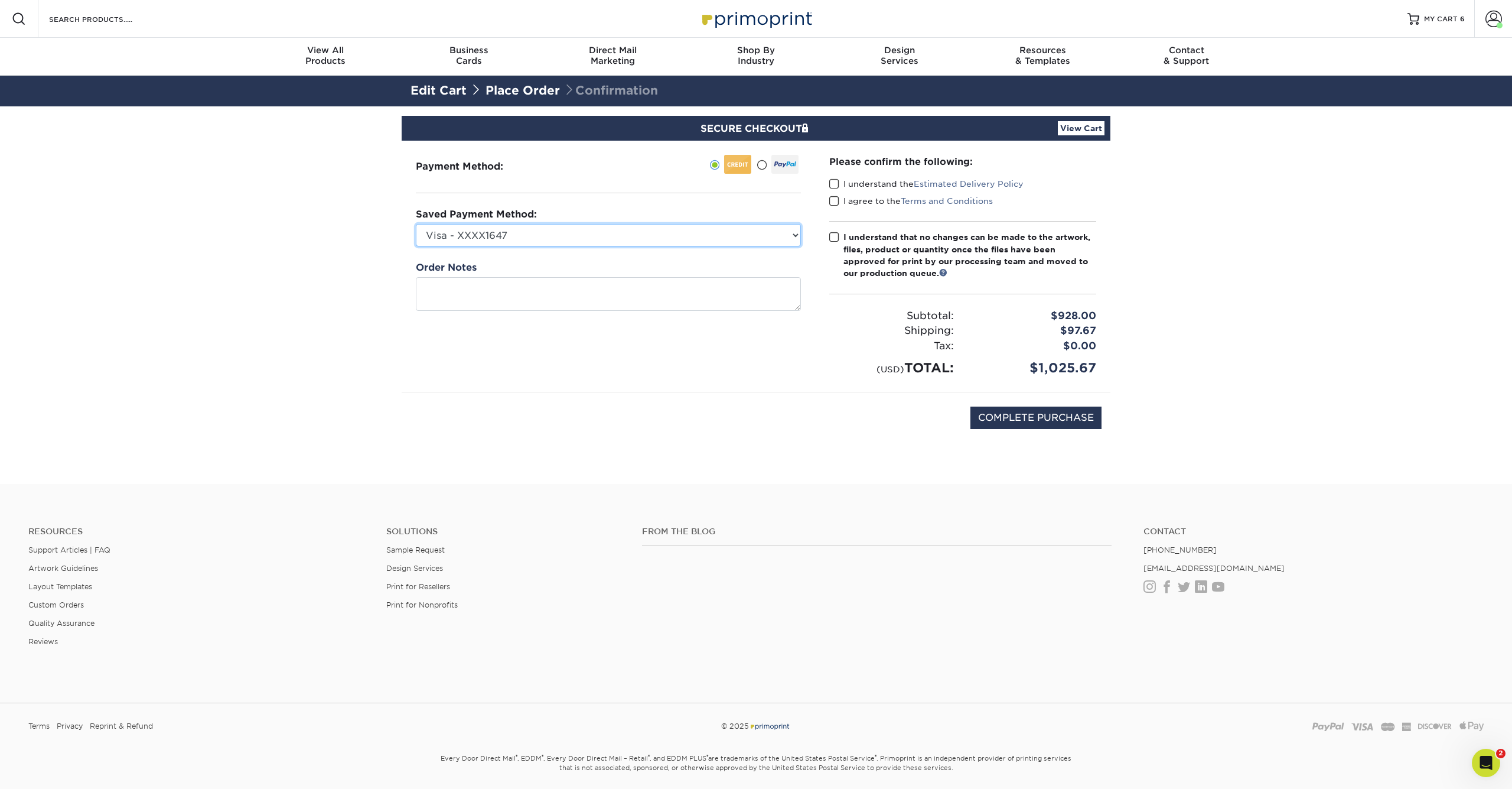
select select "65991"
click at [835, 188] on span at bounding box center [833, 184] width 10 height 11
click at [0, 0] on input "I understand the Estimated Delivery Policy" at bounding box center [0, 0] width 0 height 0
click at [834, 198] on span at bounding box center [833, 201] width 10 height 11
click at [0, 0] on input "I agree to the Terms and Conditions" at bounding box center [0, 0] width 0 height 0
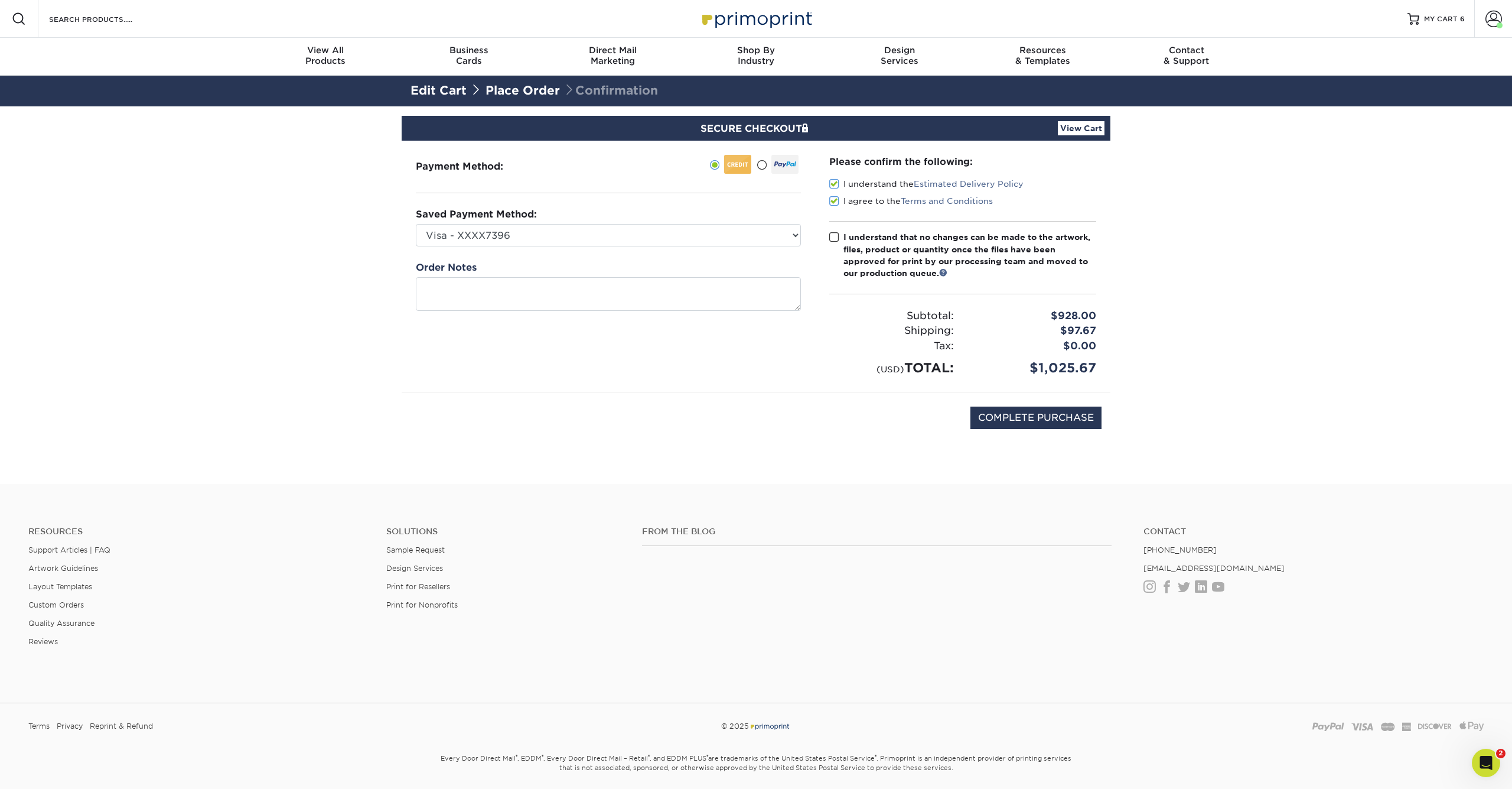
click at [833, 234] on span at bounding box center [833, 237] width 10 height 11
click at [0, 0] on input "I understand that no changes can be made to the artwork, files, product or quan…" at bounding box center [0, 0] width 0 height 0
click at [1010, 417] on input "COMPLETE PURCHASE" at bounding box center [1036, 418] width 131 height 22
type input "PROCESSING, PLEASE WAIT..."
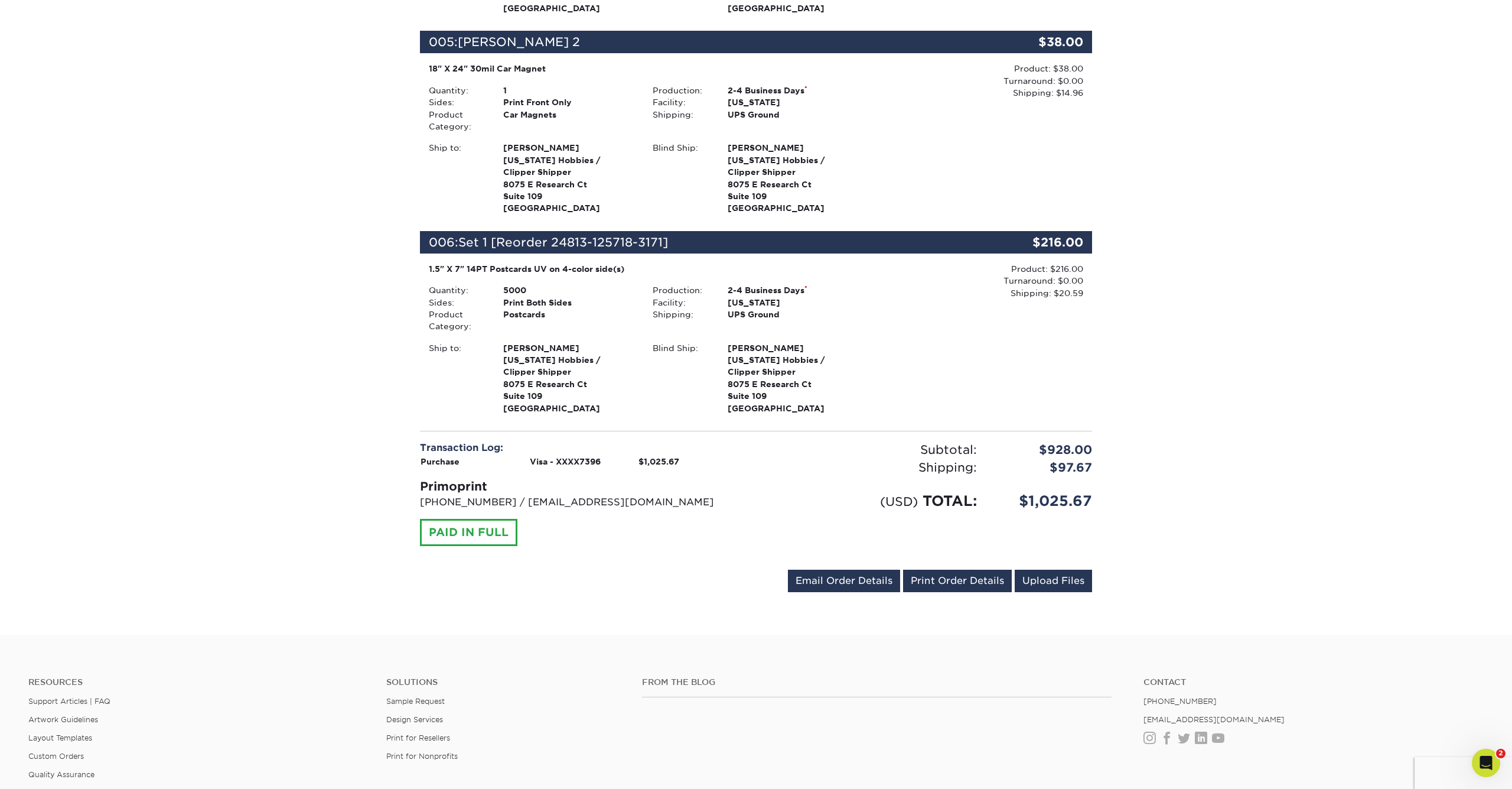
scroll to position [990, 0]
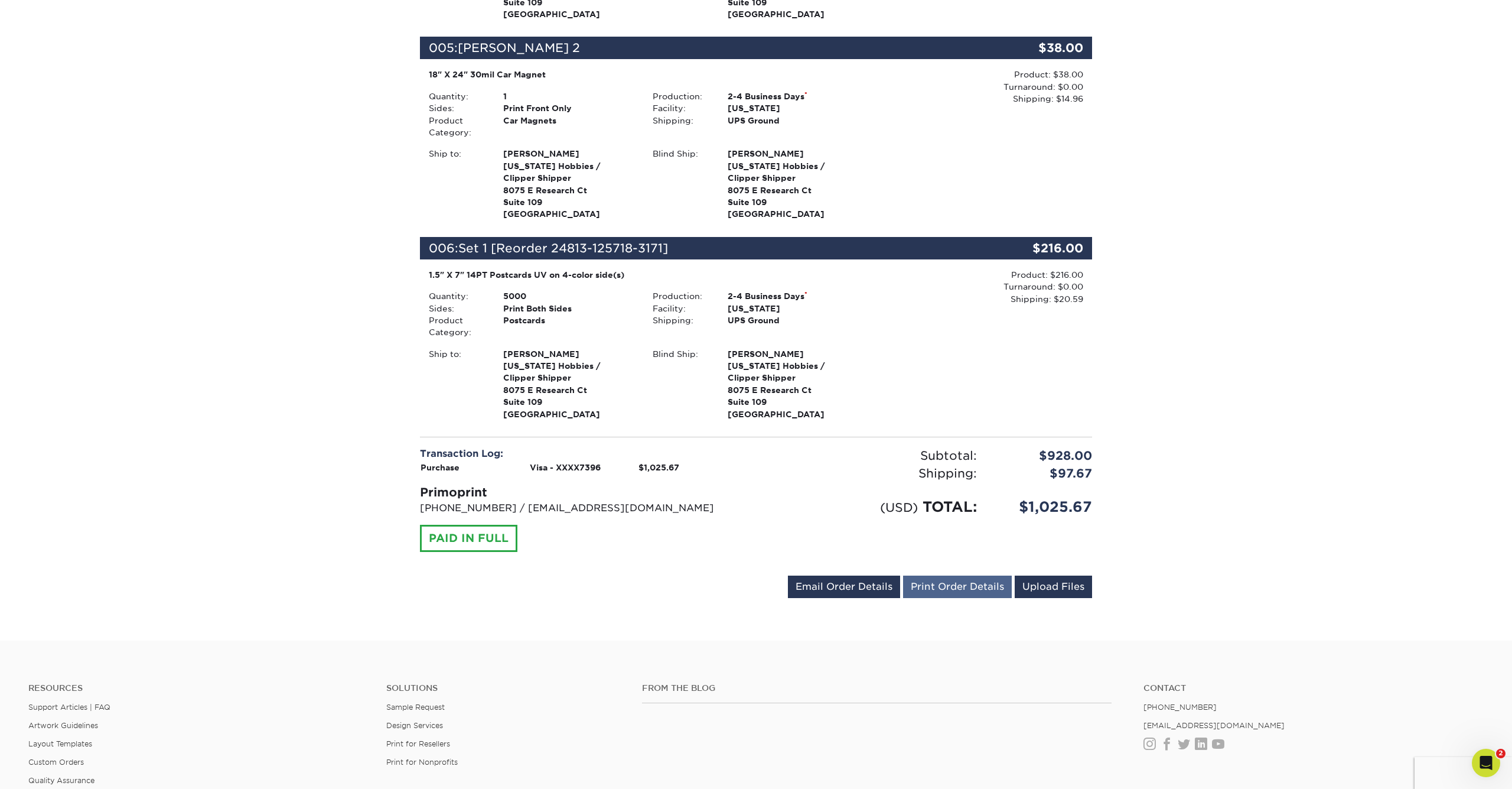
click at [929, 575] on link "Print Order Details" at bounding box center [958, 587] width 109 height 22
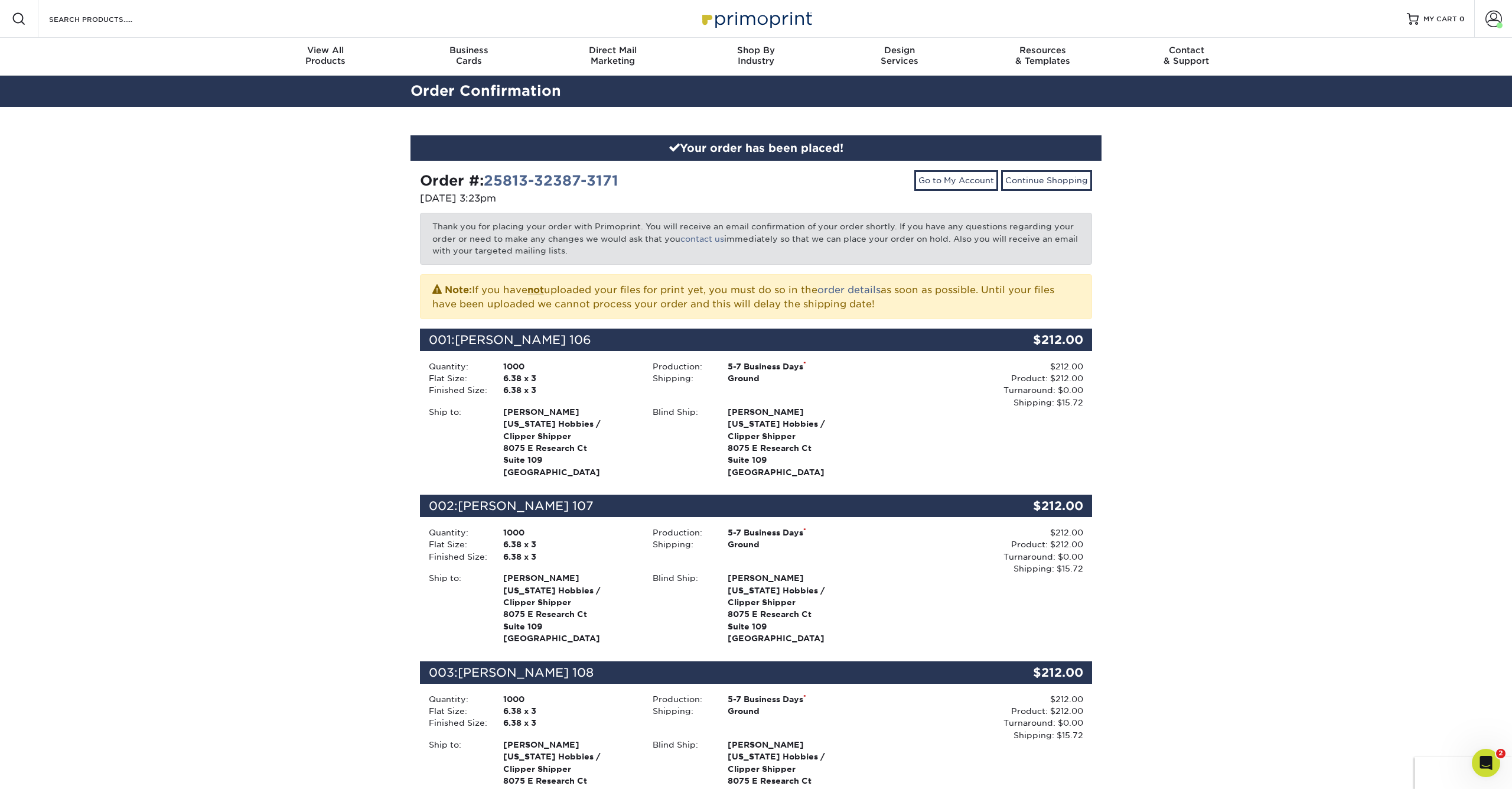
scroll to position [0, 0]
